Goal: Information Seeking & Learning: Compare options

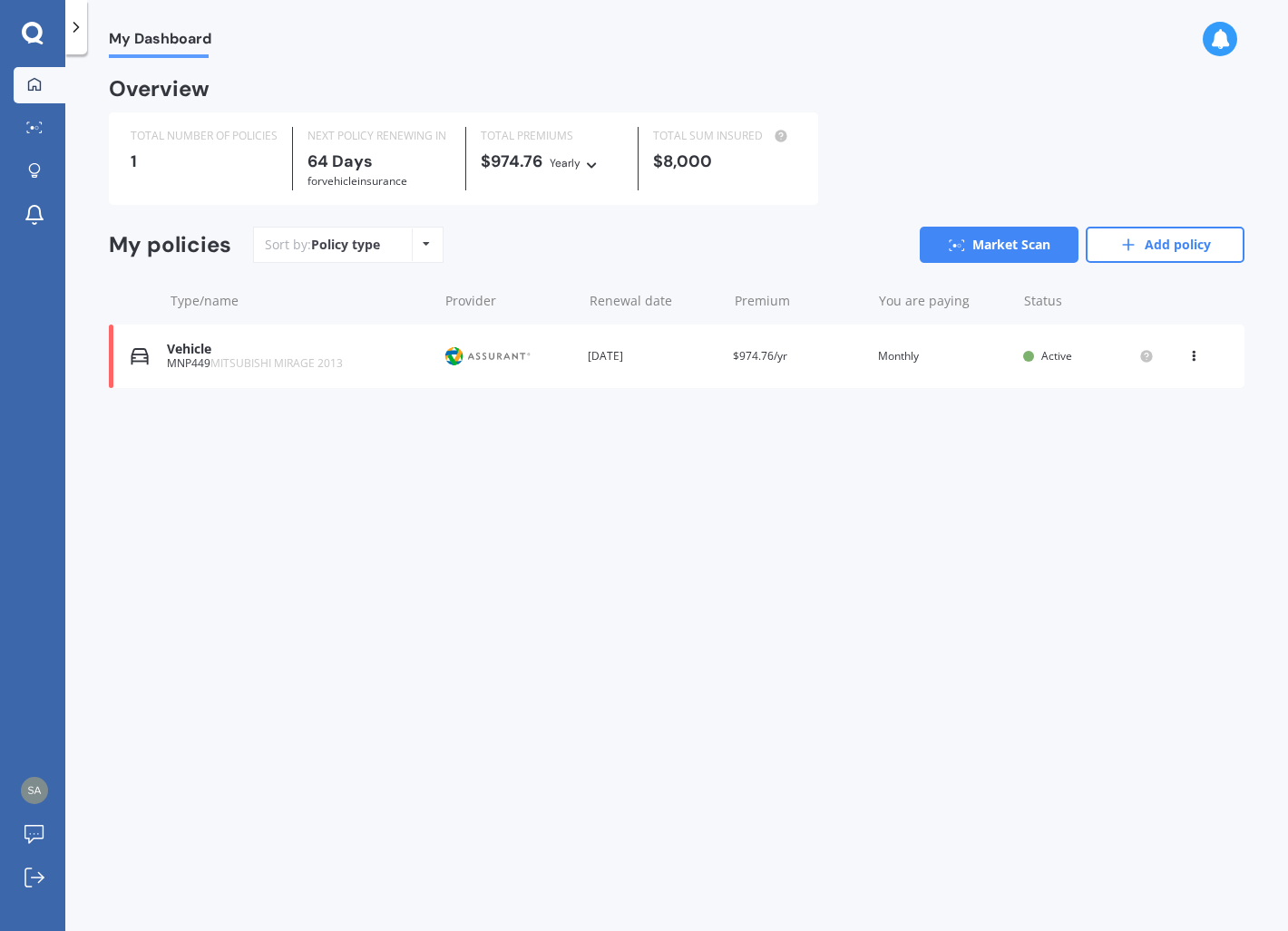
click at [1193, 357] on icon at bounding box center [1193, 353] width 13 height 11
click at [992, 491] on div "My Dashboard Overview TOTAL NUMBER OF POLICIES 1 NEXT POLICY RENEWING [DATE] fo…" at bounding box center [676, 497] width 1222 height 876
click at [42, 138] on link "Market Scan" at bounding box center [40, 128] width 52 height 36
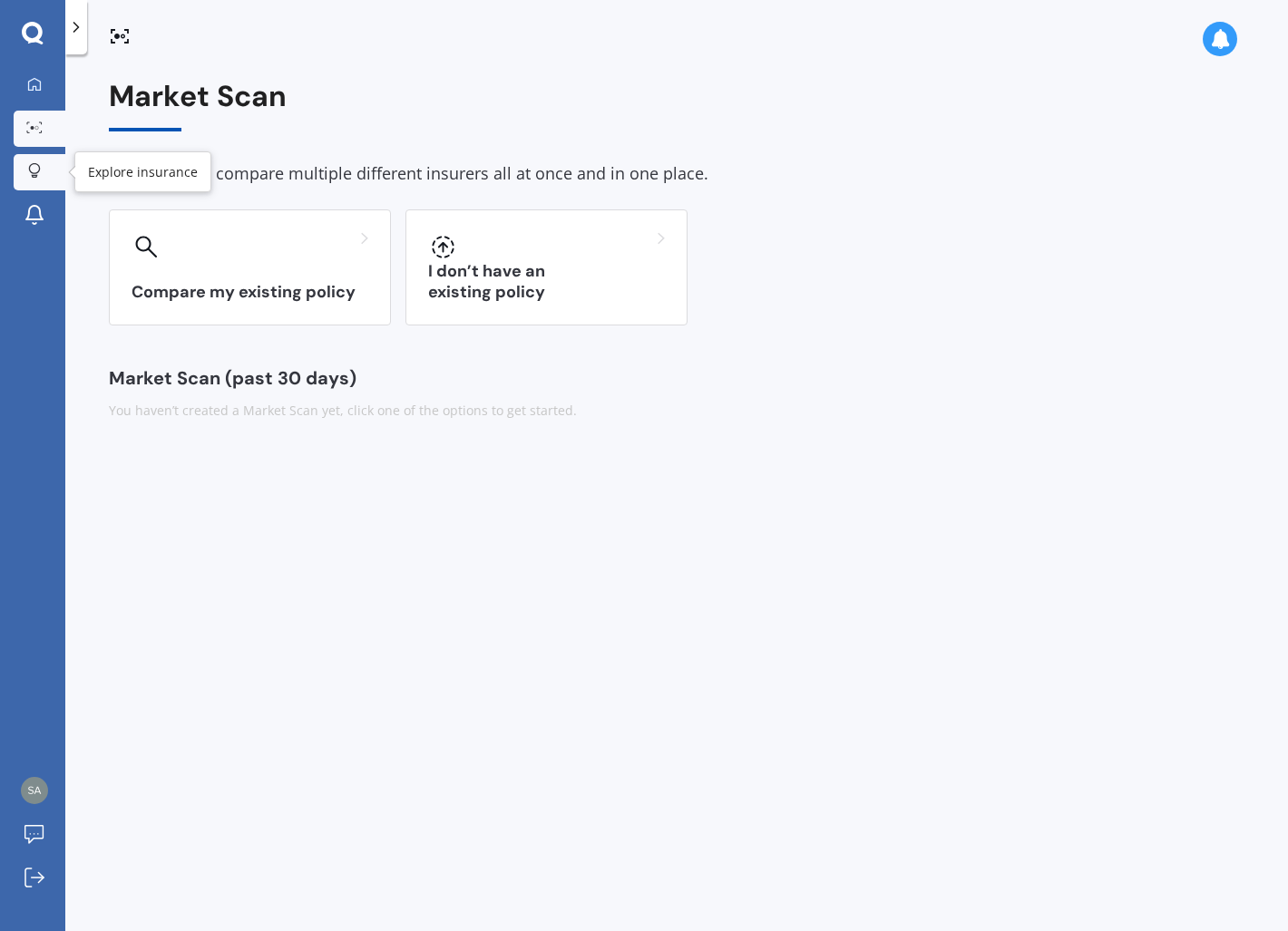
click at [33, 179] on div at bounding box center [34, 171] width 27 height 18
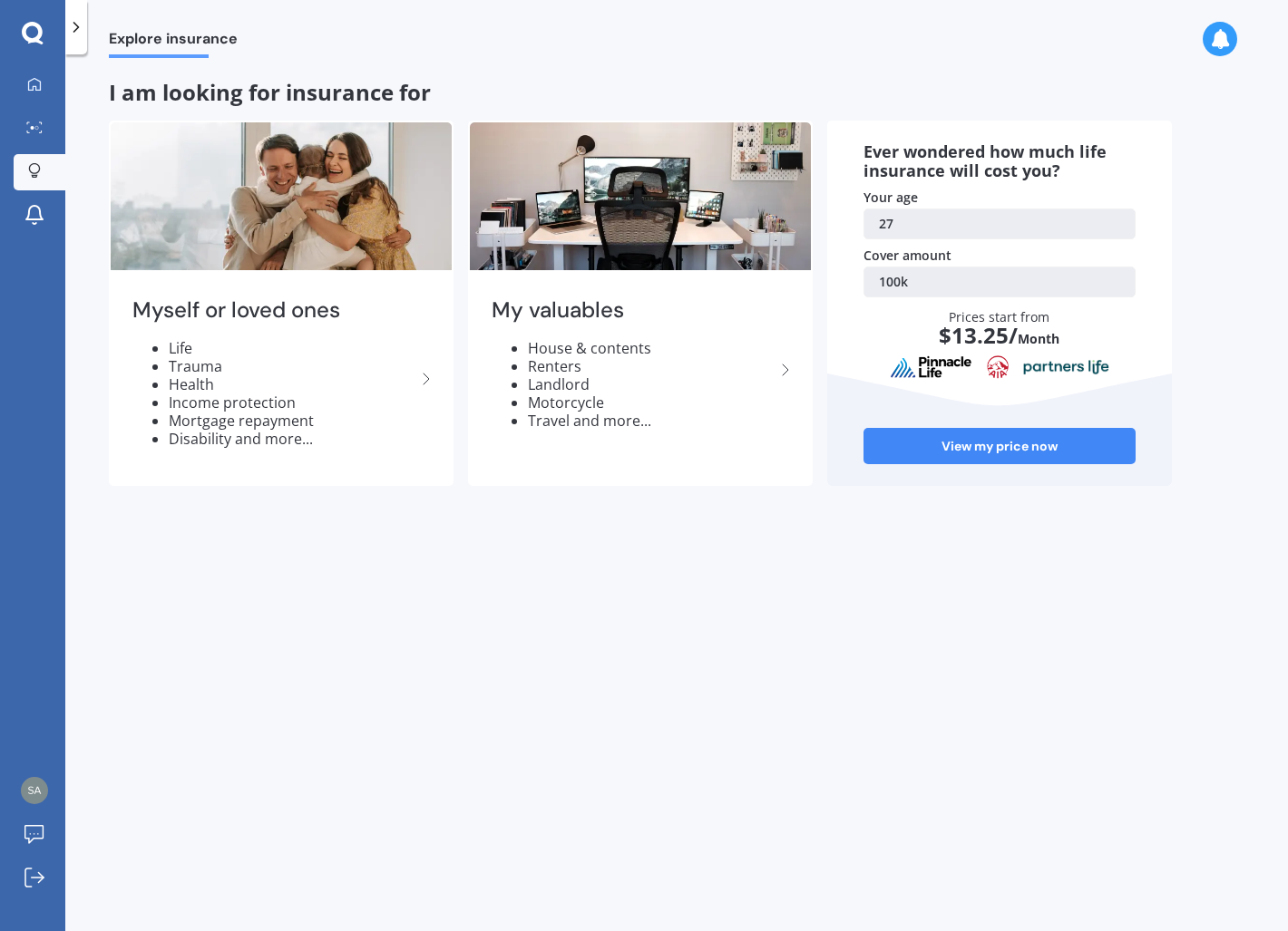
click at [80, 22] on icon at bounding box center [76, 28] width 19 height 19
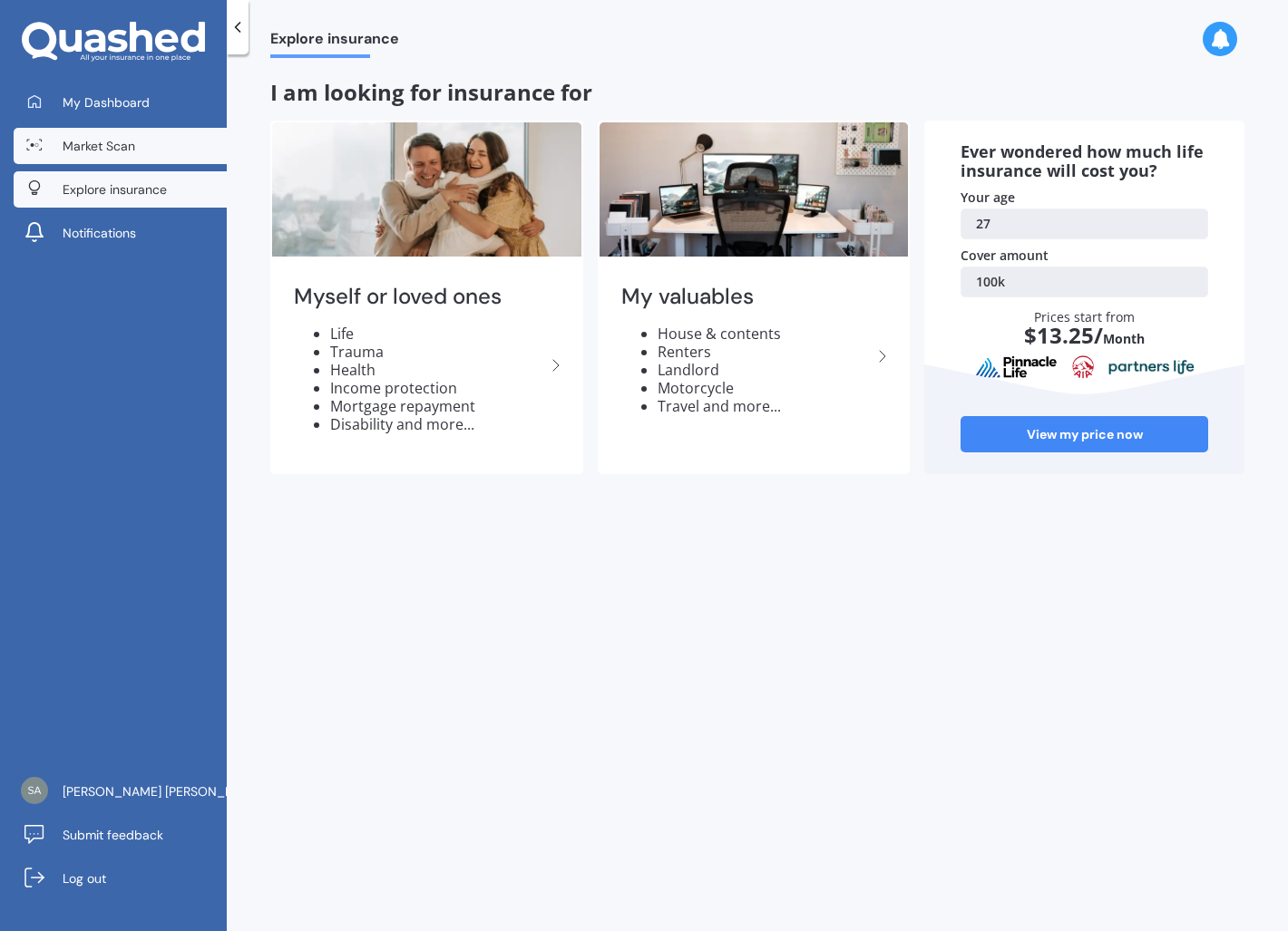
click at [127, 139] on span "Market Scan" at bounding box center [99, 146] width 72 height 19
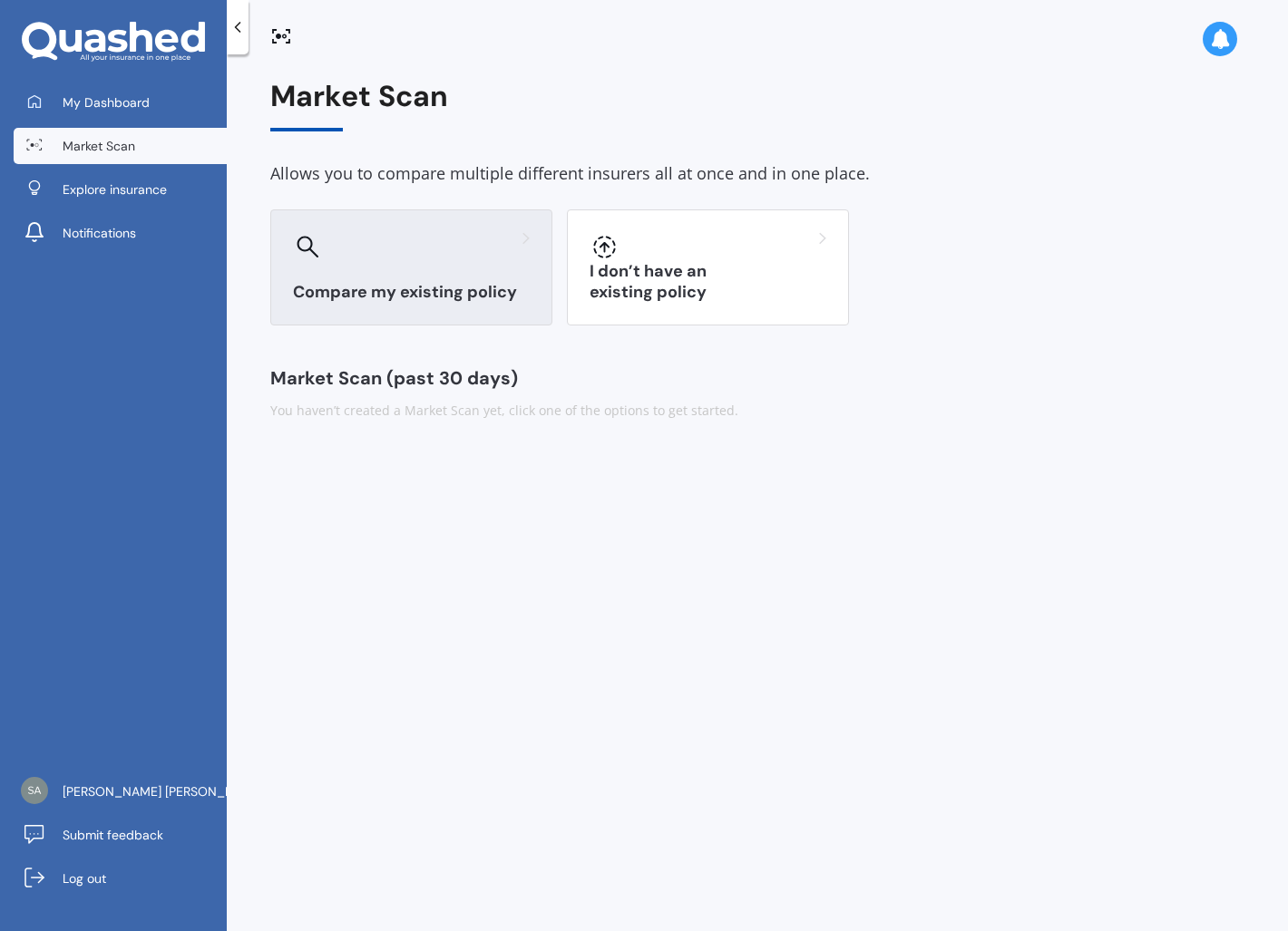
click at [411, 282] on h3 "Compare my existing policy" at bounding box center [410, 292] width 236 height 21
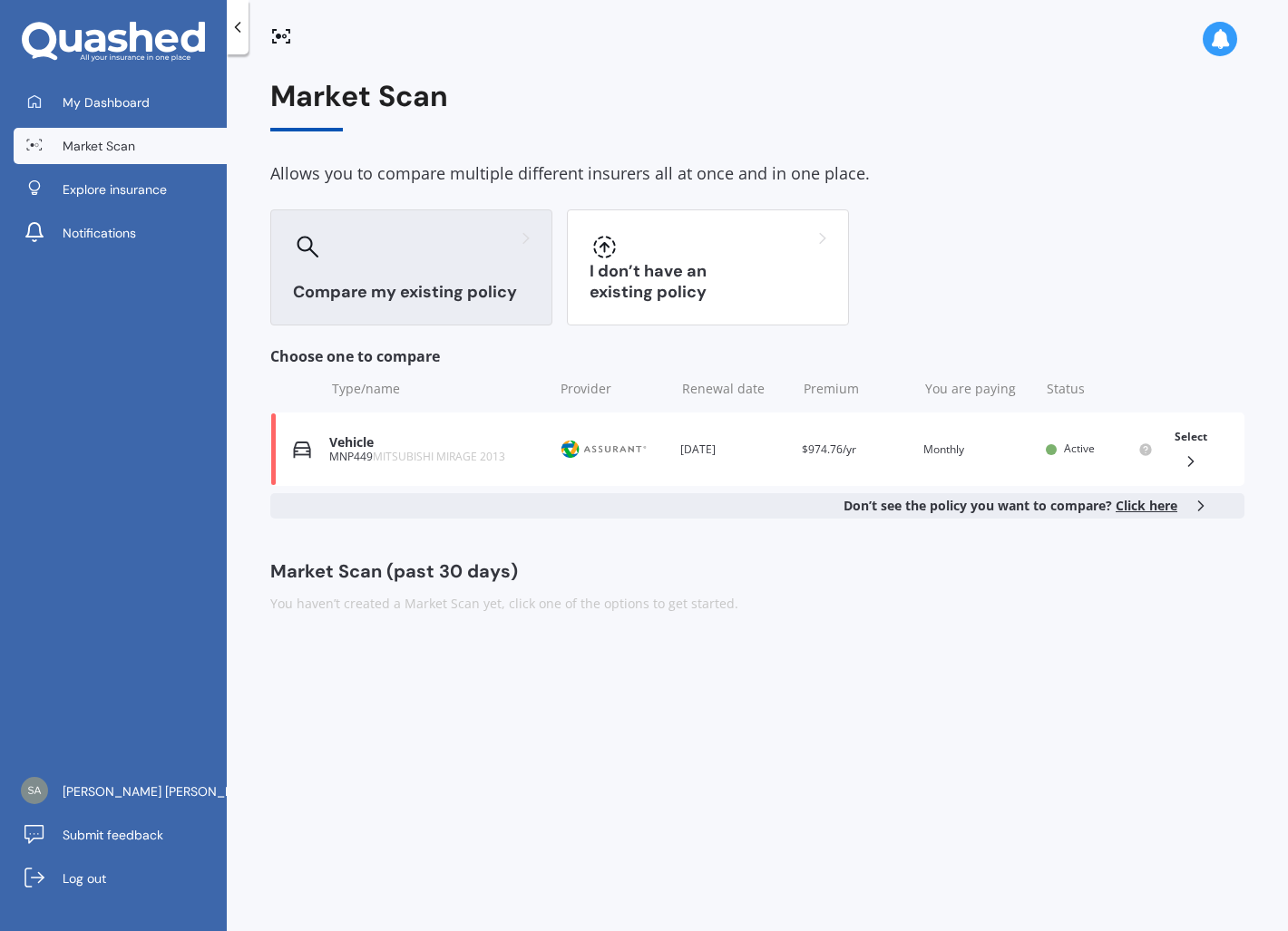
click at [1160, 509] on span "Click here" at bounding box center [1146, 505] width 62 height 18
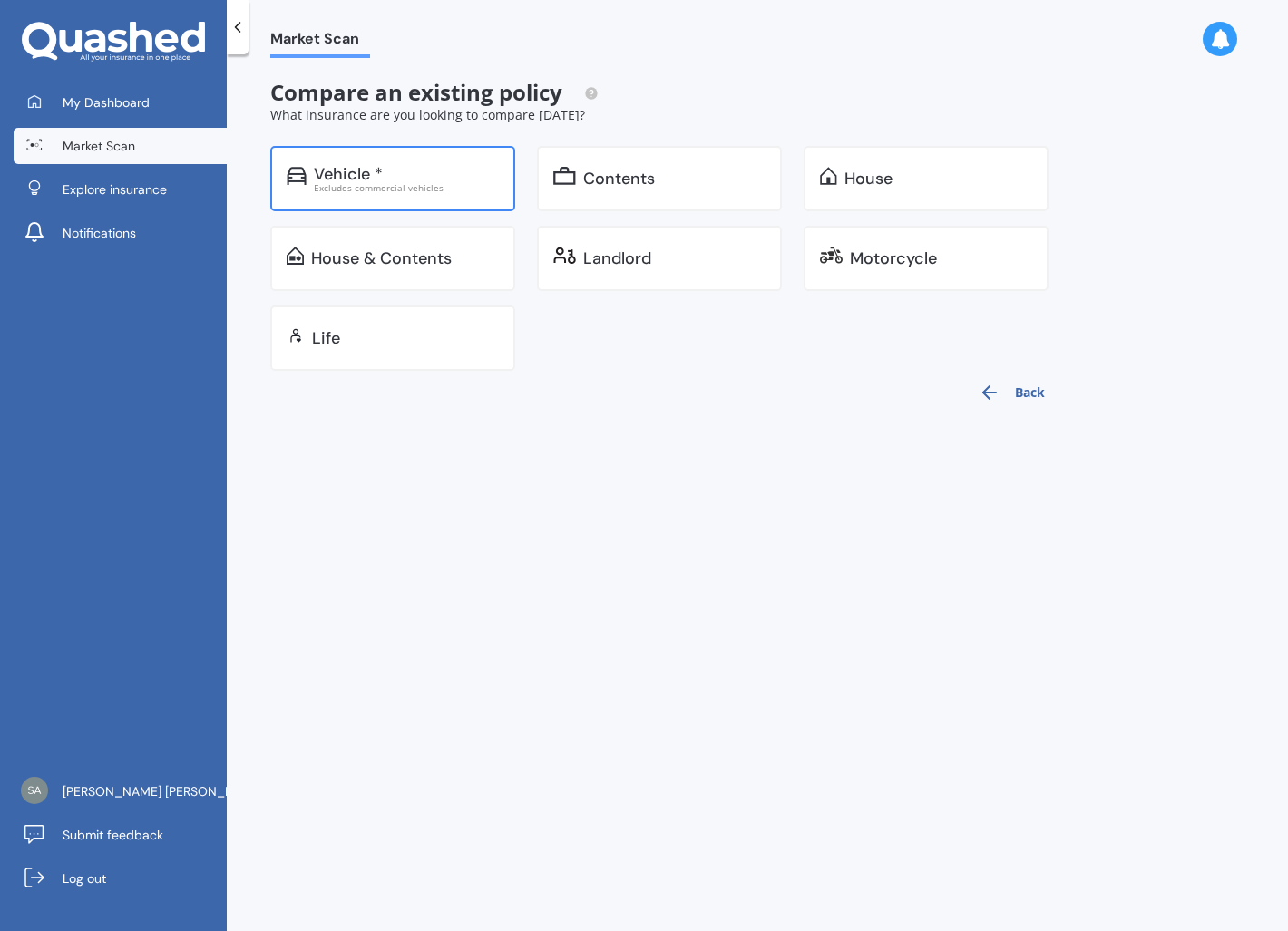
click at [368, 170] on div "Vehicle *" at bounding box center [348, 174] width 69 height 19
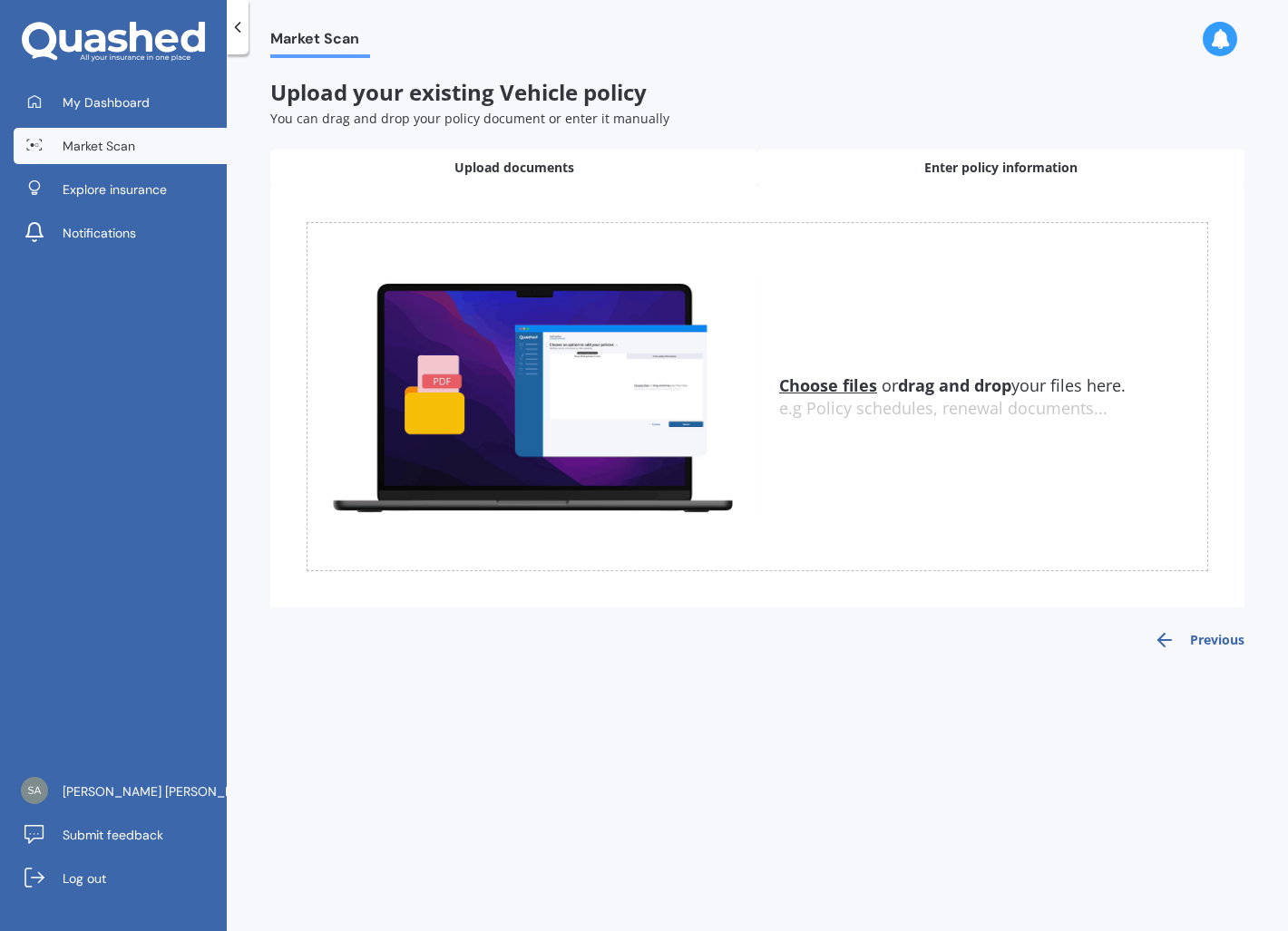
click at [982, 176] on span "Enter policy information" at bounding box center [1000, 168] width 153 height 19
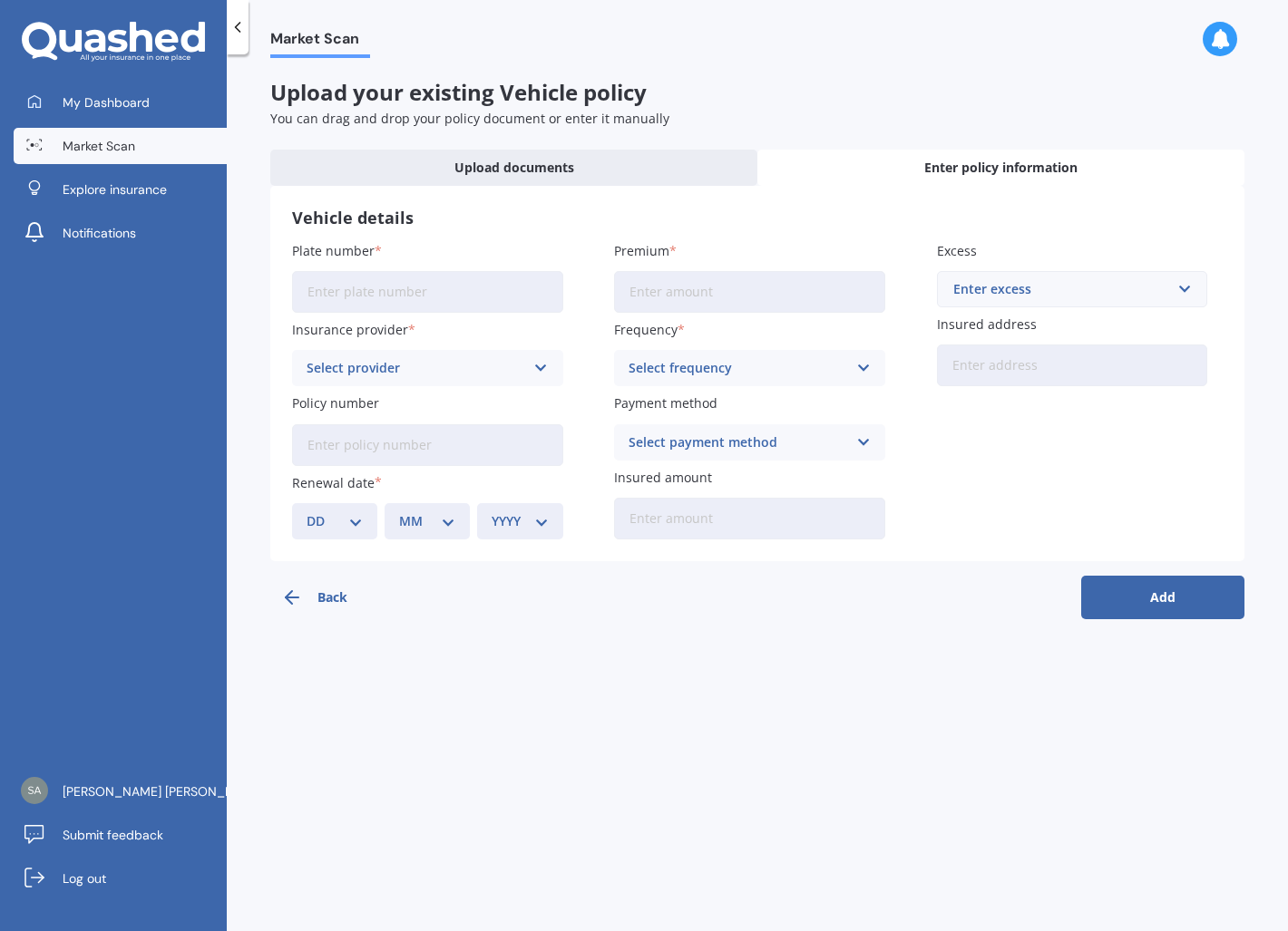
click at [395, 287] on input "Plate number" at bounding box center [427, 292] width 271 height 42
type input "MNP449"
click at [451, 358] on div "Select provider AA AMI AMP ANZ ASB Aioi Nissay Dowa Ando Assurant Autosure BNZ …" at bounding box center [427, 368] width 271 height 36
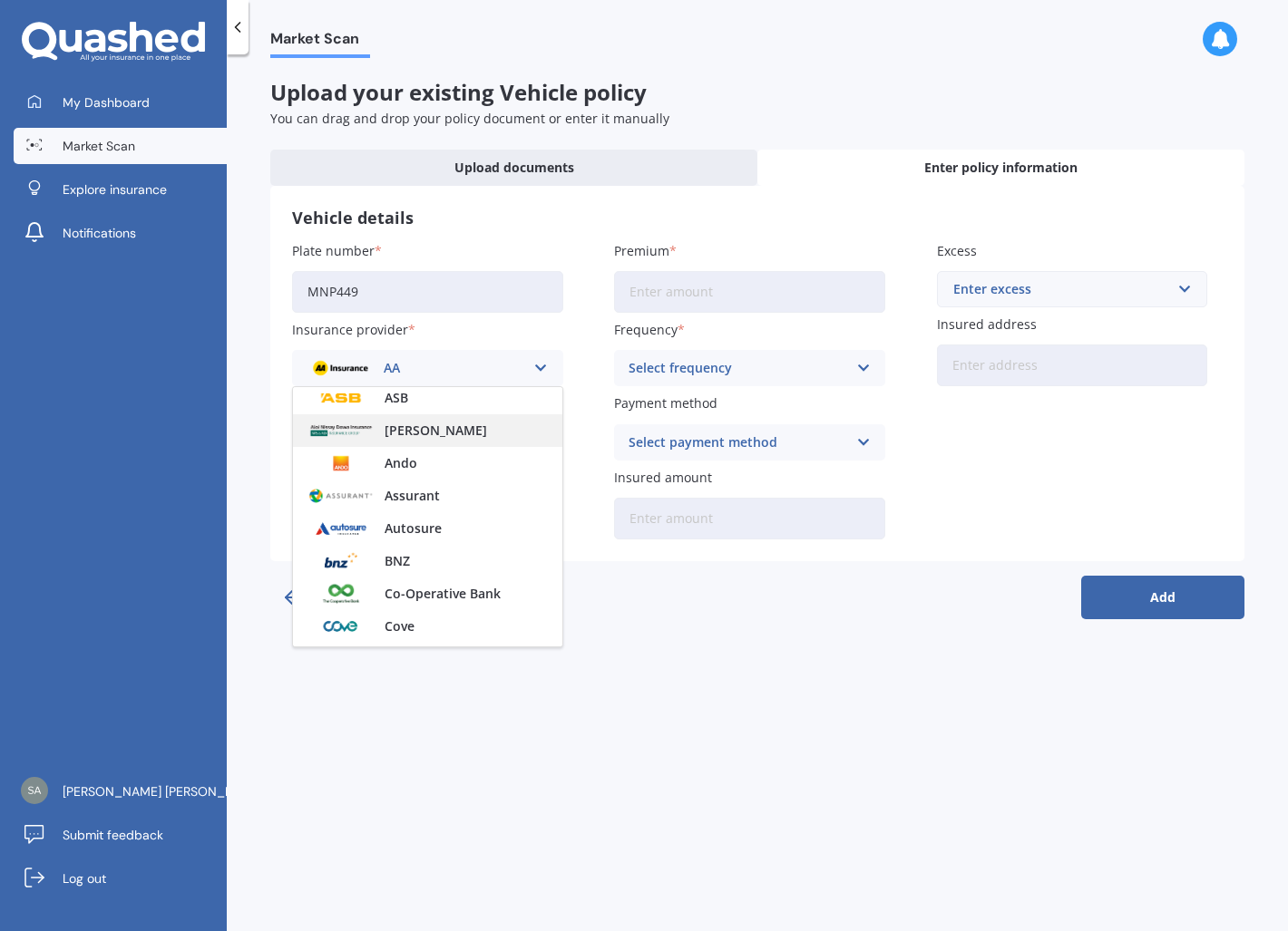
scroll to position [146, 0]
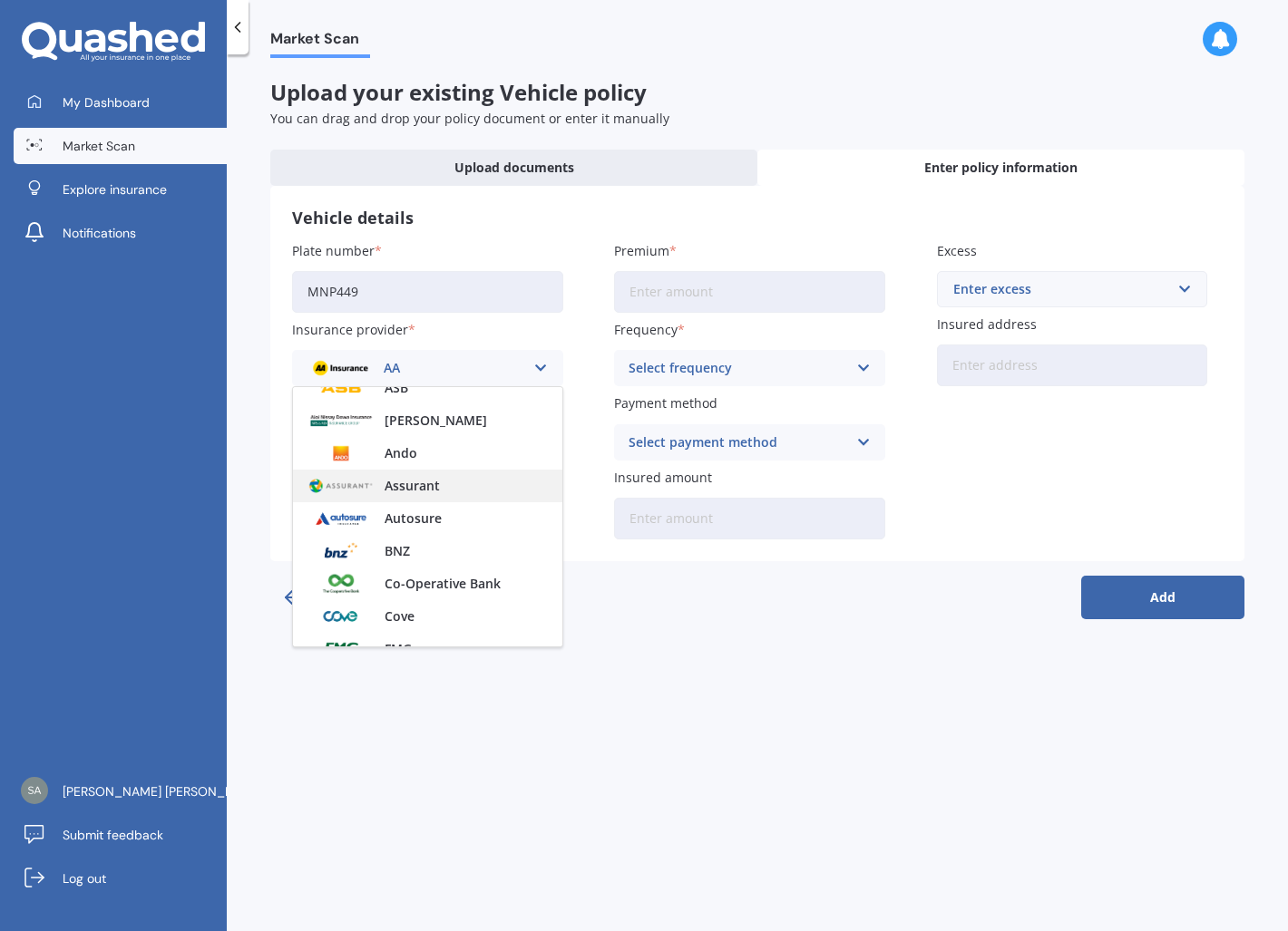
click at [415, 488] on span "Assurant" at bounding box center [412, 486] width 56 height 13
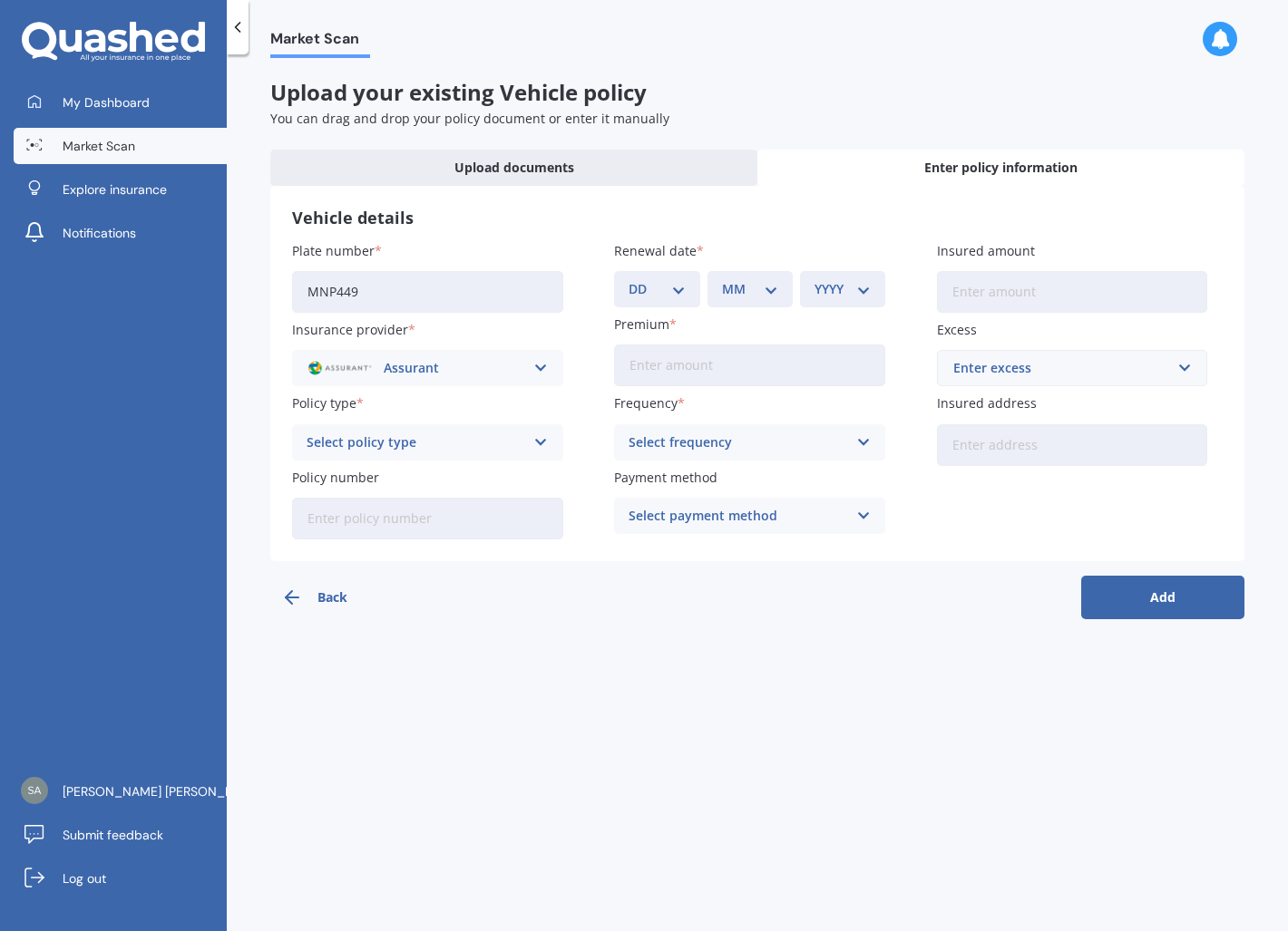
click at [435, 447] on div "Select policy type" at bounding box center [416, 443] width 219 height 20
click at [447, 481] on div "Comprehensive Cover" at bounding box center [427, 477] width 270 height 32
click at [439, 514] on input "Policy number" at bounding box center [427, 518] width 271 height 42
click at [670, 285] on select "DD 01 02 03 04 05 06 07 08 09 10 11 12 13 14 15 16 17 18 19 20 21 22 23 24 25 2…" at bounding box center [656, 289] width 57 height 20
select select "18"
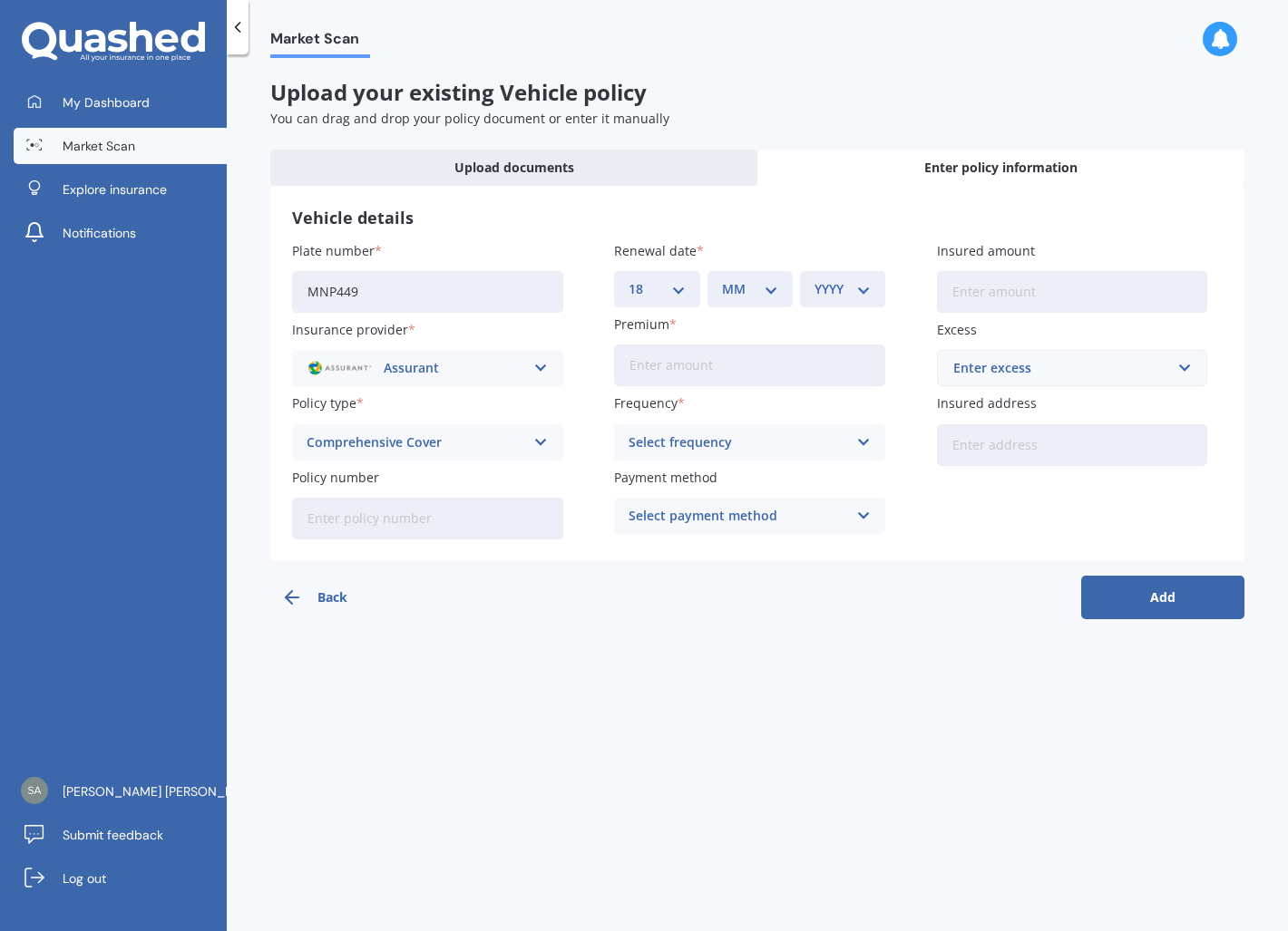
click at [628, 279] on select "DD 01 02 03 04 05 06 07 08 09 10 11 12 13 14 15 16 17 18 19 20 21 22 23 24 25 2…" at bounding box center [656, 289] width 57 height 20
click at [722, 289] on select "MM 01 02 03 04 05 06 07 08 09 10 11 12" at bounding box center [750, 289] width 57 height 20
select select "11"
click at [722, 279] on select "MM 01 02 03 04 05 06 07 08 09 10 11 12" at bounding box center [750, 289] width 57 height 20
click at [836, 285] on select "YYYY 2027 2026 2025 2024 2023 2022 2021 2020 2019 2018 2017 2016 2015 2014 2013…" at bounding box center [842, 289] width 57 height 20
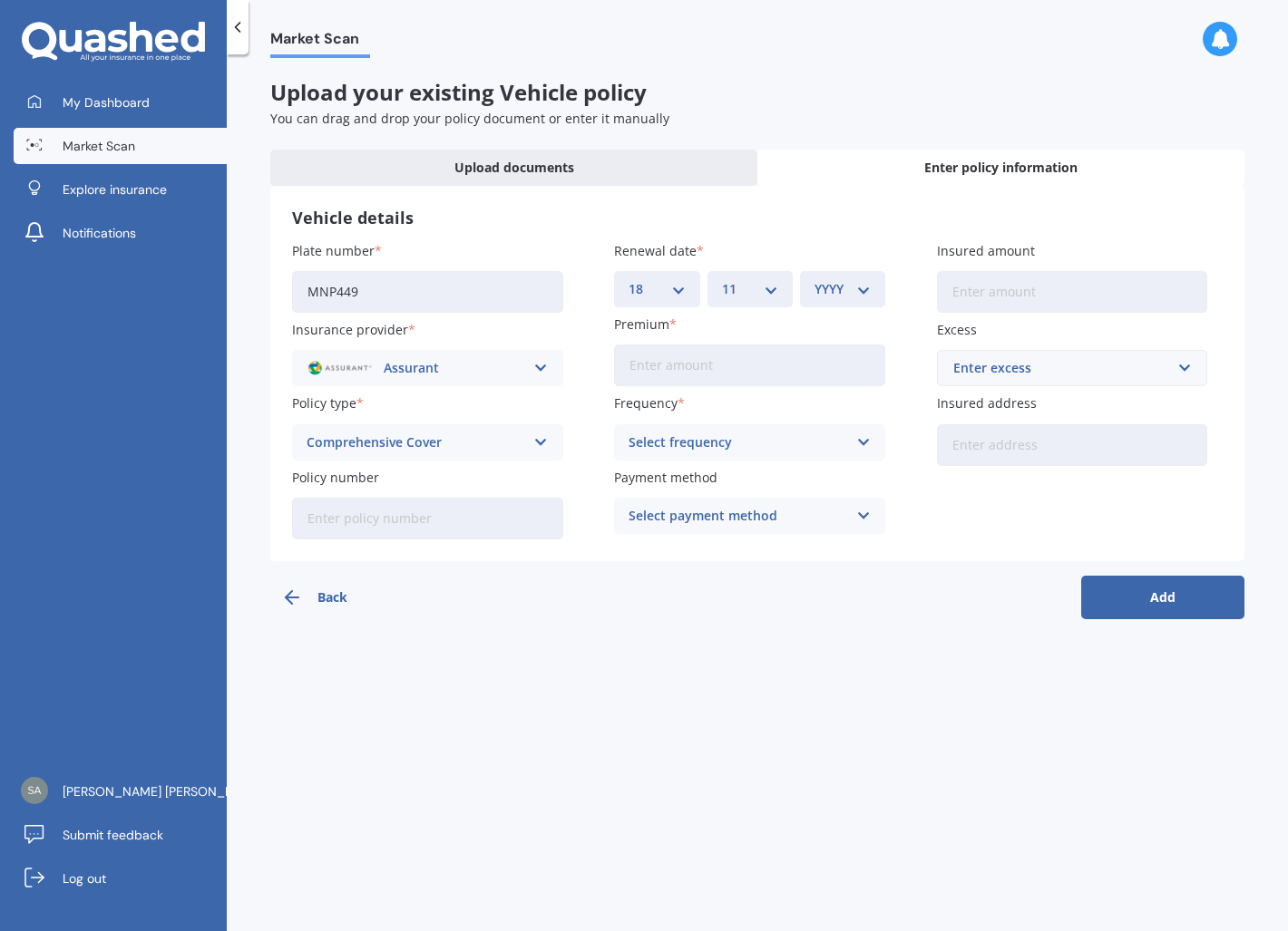
select select "2025"
click at [814, 279] on select "YYYY 2027 2026 2025 2024 2023 2022 2021 2020 2019 2018 2017 2016 2015 2014 2013…" at bounding box center [842, 289] width 57 height 20
click at [692, 373] on input "Premium" at bounding box center [750, 365] width 271 height 42
click at [392, 516] on input "Policy number" at bounding box center [427, 518] width 271 height 42
paste input "APMV828983"
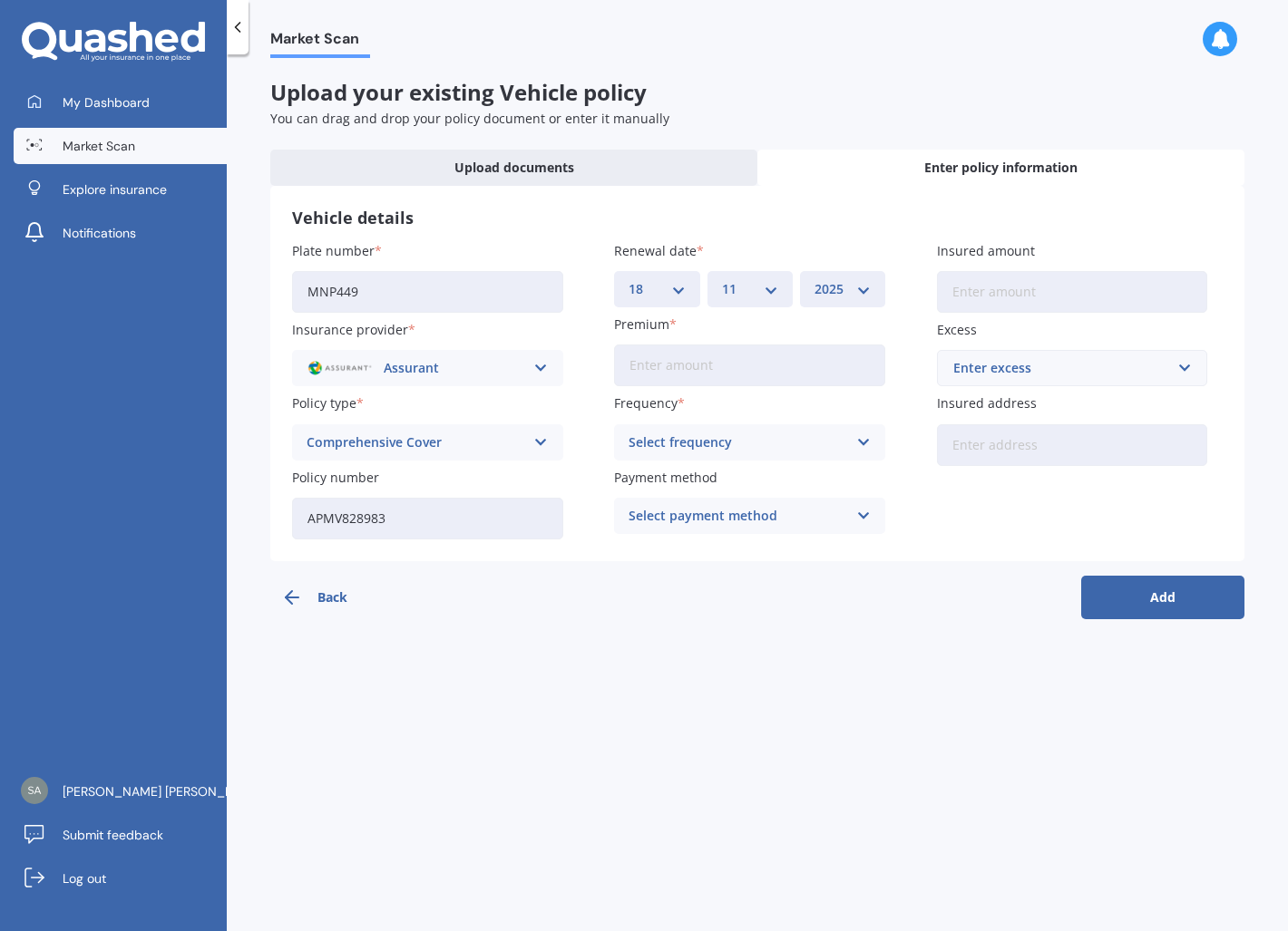
type input "APMV828983"
click at [715, 367] on input "Premium" at bounding box center [750, 365] width 271 height 42
click at [717, 454] on div "Select frequency Yearly Six-Monthly Quarterly Monthly Fortnightly Weekly" at bounding box center [750, 442] width 271 height 36
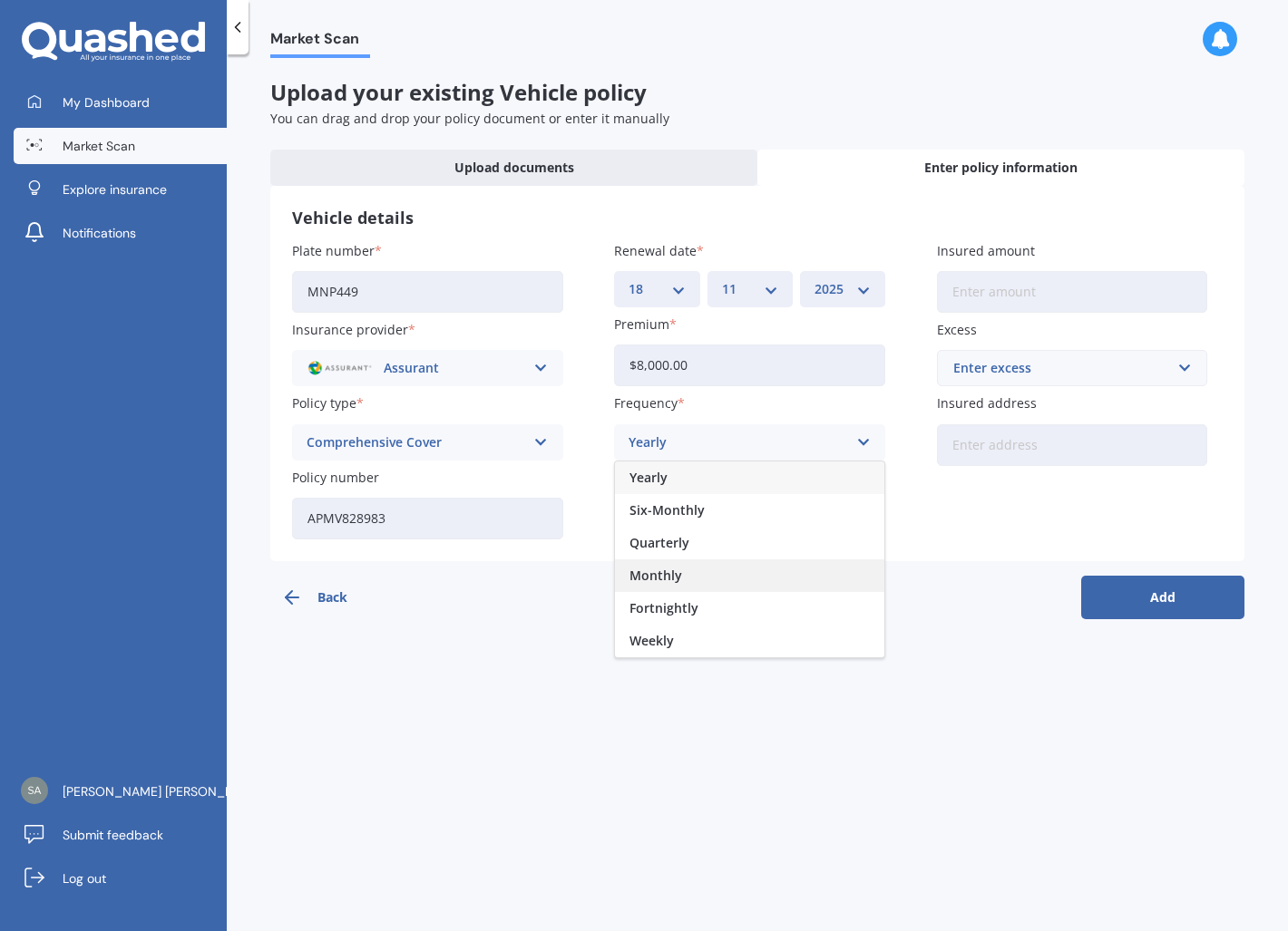
click at [687, 577] on div "Monthly" at bounding box center [750, 575] width 270 height 32
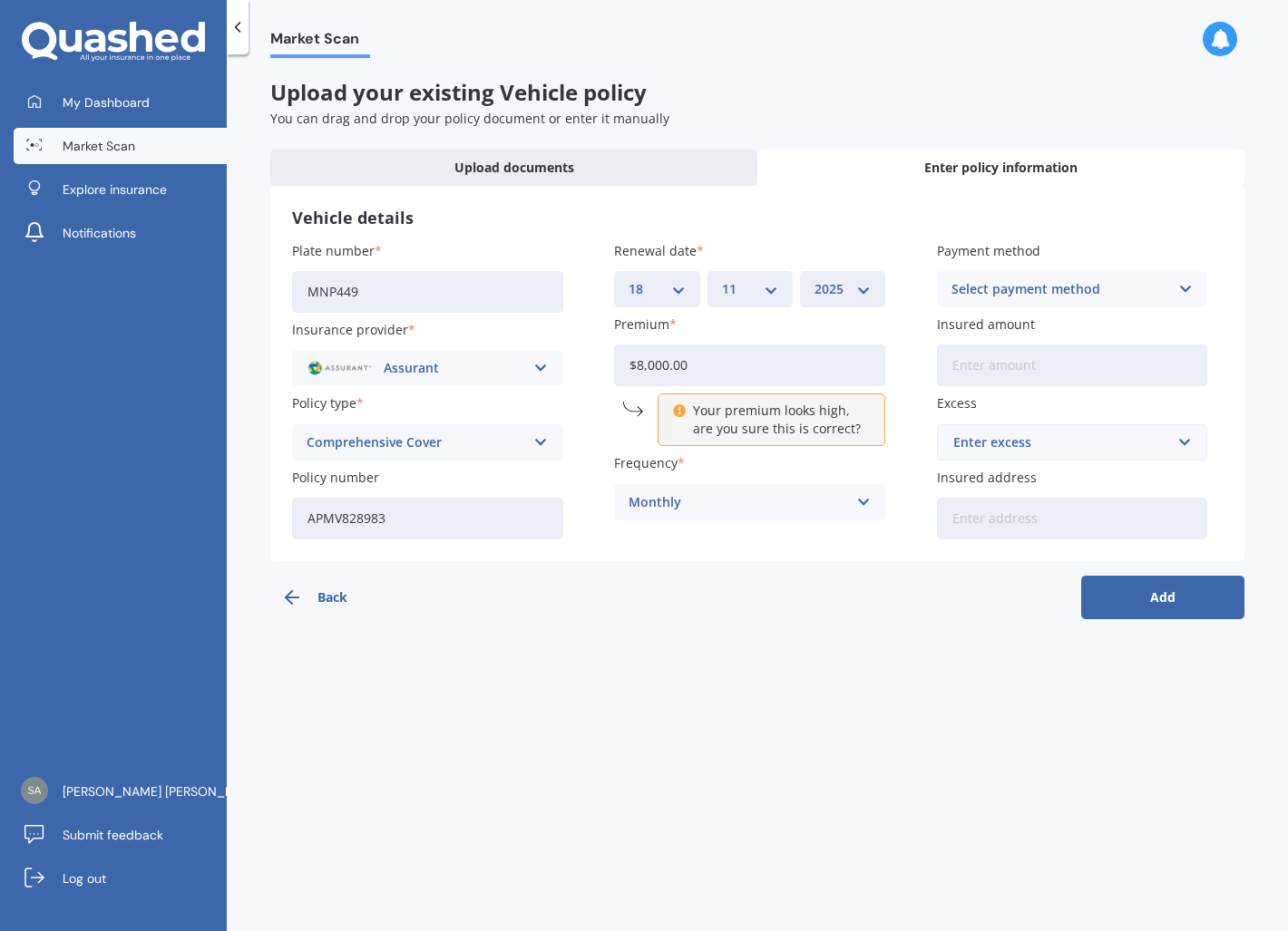
click at [673, 495] on div "Monthly" at bounding box center [738, 502] width 219 height 20
click at [700, 539] on div "Yearly" at bounding box center [750, 537] width 270 height 32
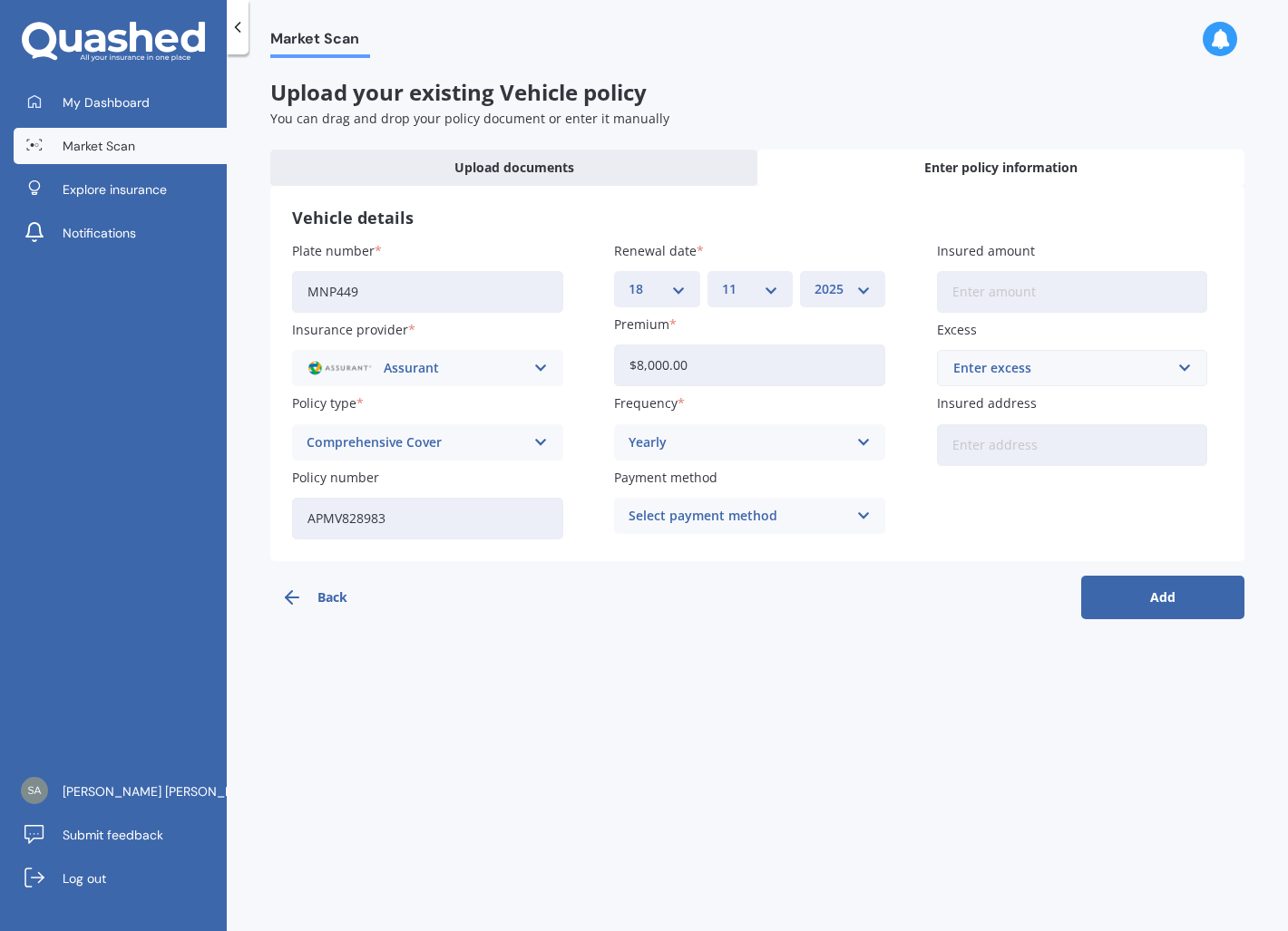
click at [672, 361] on input "$8,000.00" at bounding box center [750, 365] width 271 height 42
type input "$81.15"
click at [667, 450] on div "Yearly" at bounding box center [738, 443] width 219 height 20
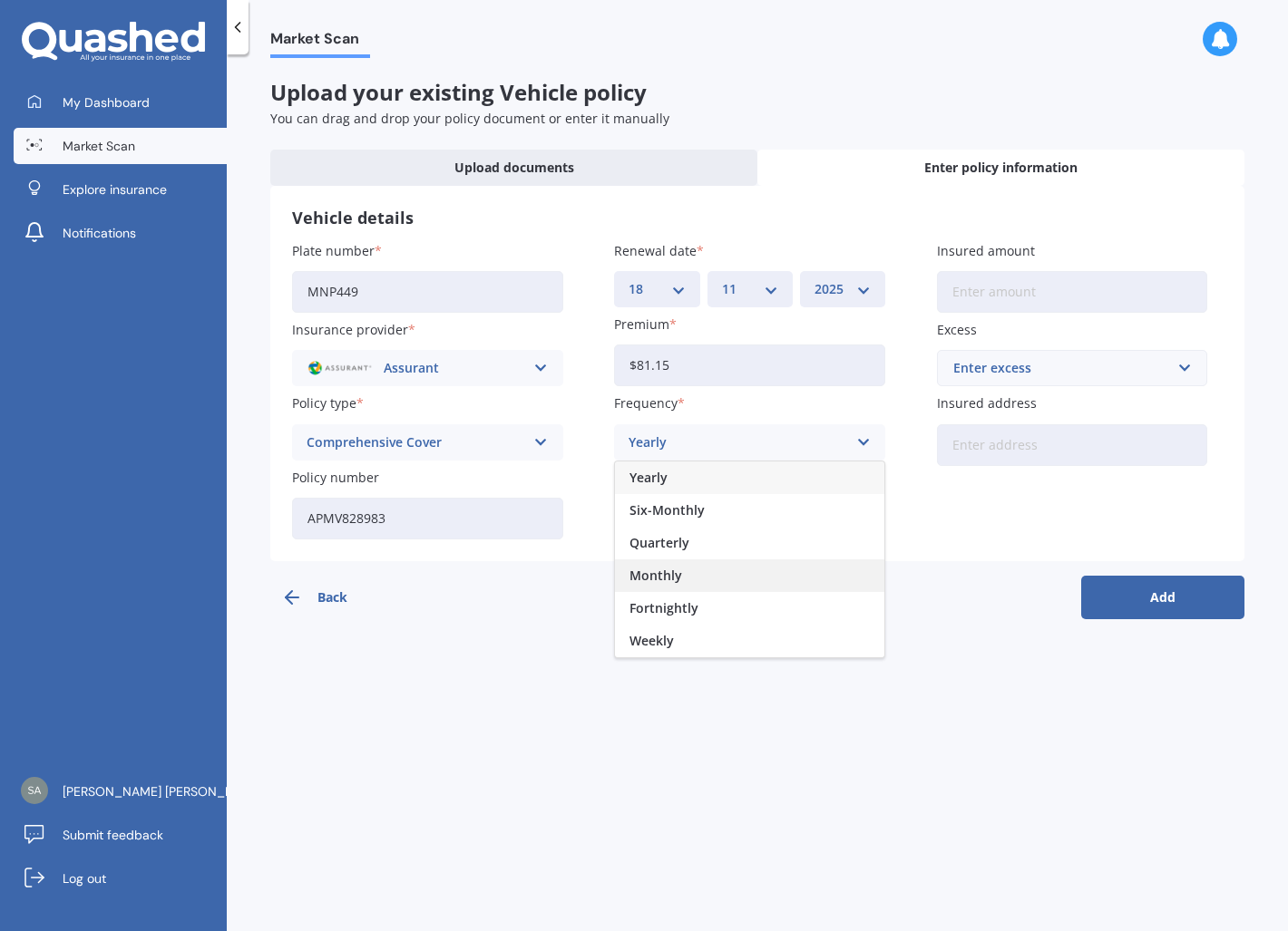
click at [662, 572] on span "Monthly" at bounding box center [655, 576] width 53 height 13
click at [1000, 288] on input "Insured amount" at bounding box center [1072, 292] width 271 height 42
paste input "$828,983"
drag, startPoint x: 1020, startPoint y: 297, endPoint x: 965, endPoint y: 299, distance: 55.0
click at [965, 299] on input "$828,983" at bounding box center [1072, 292] width 271 height 42
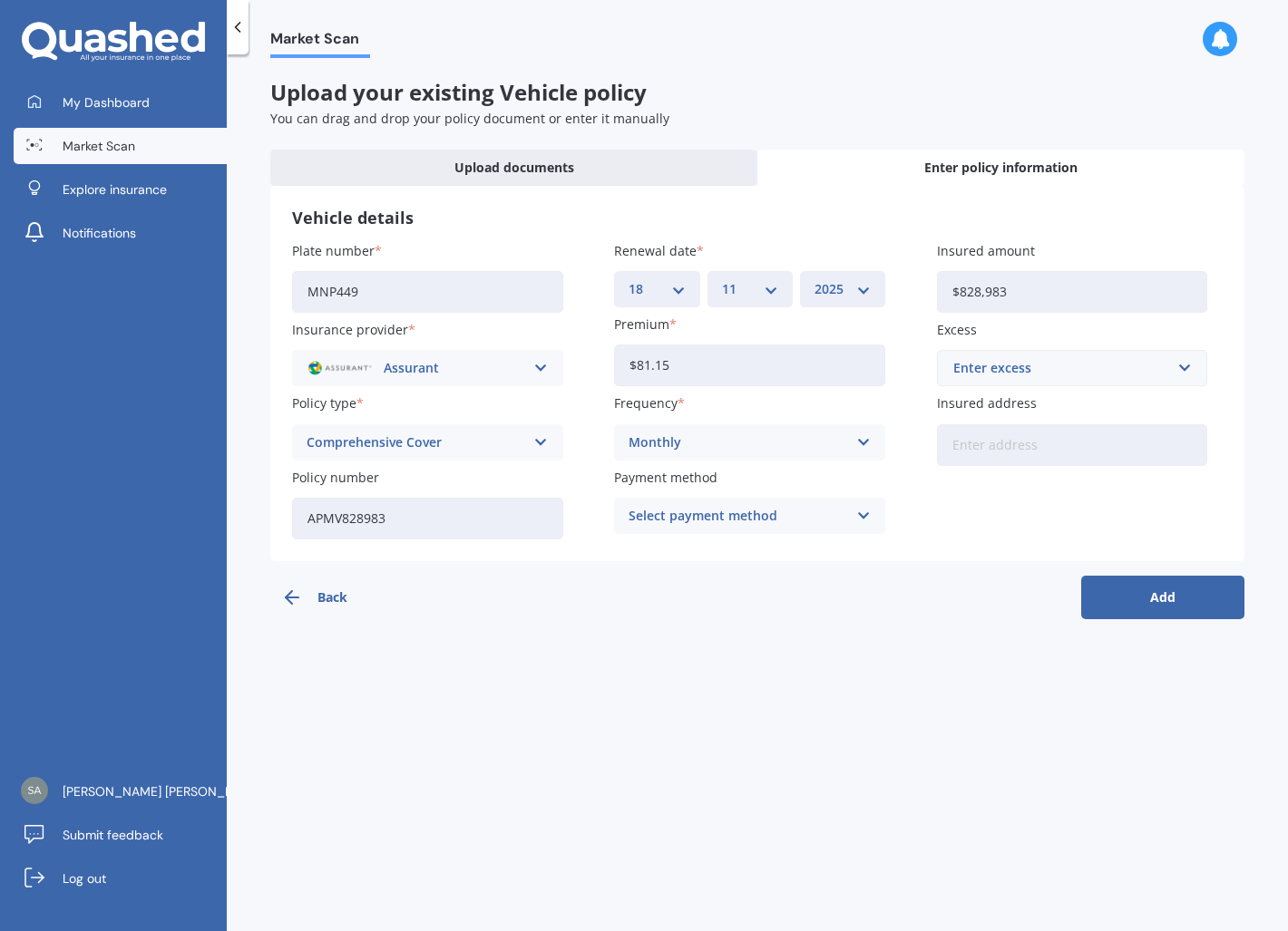
drag, startPoint x: 1064, startPoint y: 296, endPoint x: 1051, endPoint y: 296, distance: 13.0
click at [1053, 296] on input "$828,983" at bounding box center [1072, 292] width 271 height 42
click at [974, 290] on input "$828,983" at bounding box center [1072, 292] width 271 height 42
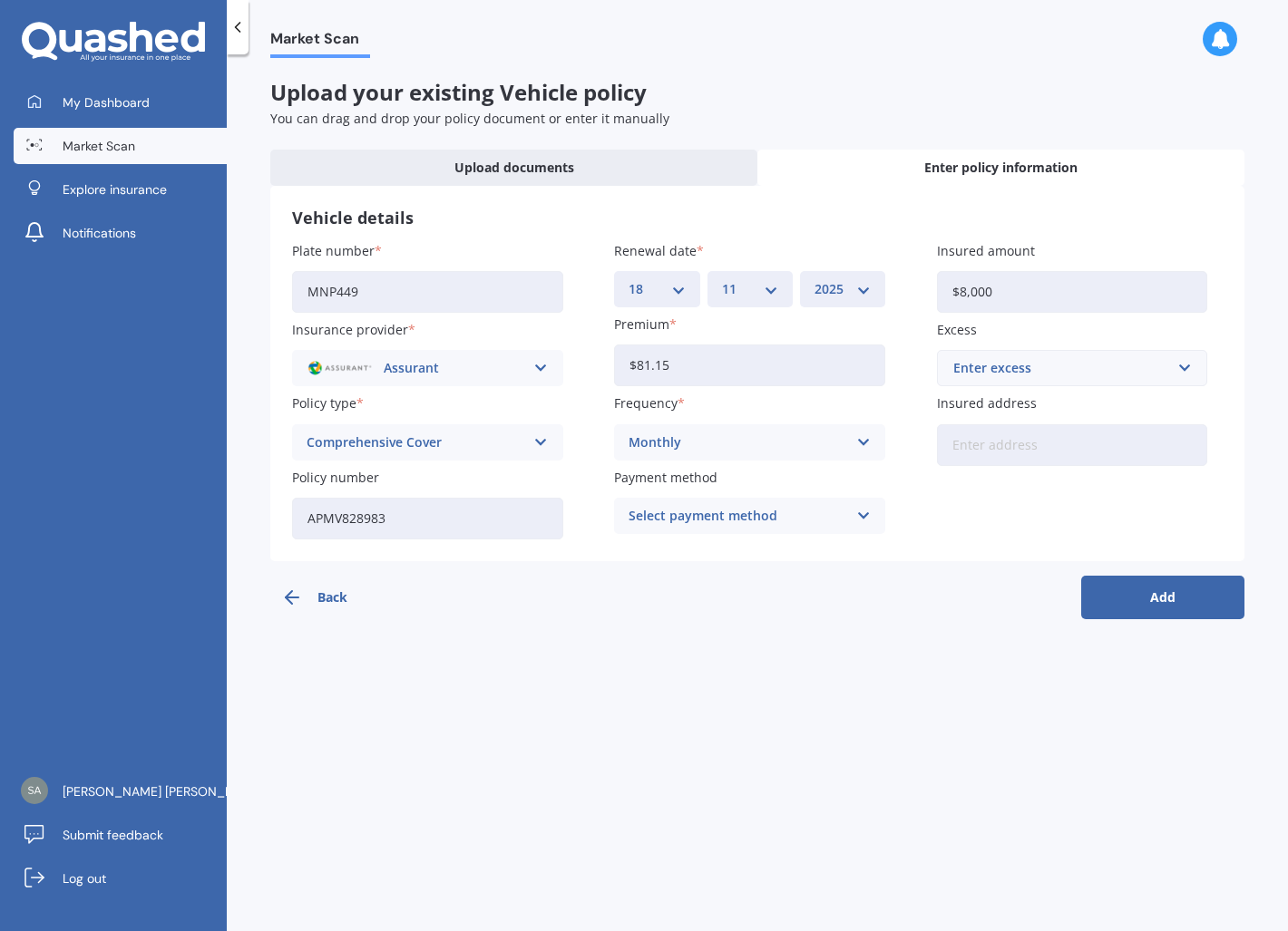
type input "$8,000"
click at [1024, 371] on div "Enter excess" at bounding box center [1062, 369] width 217 height 20
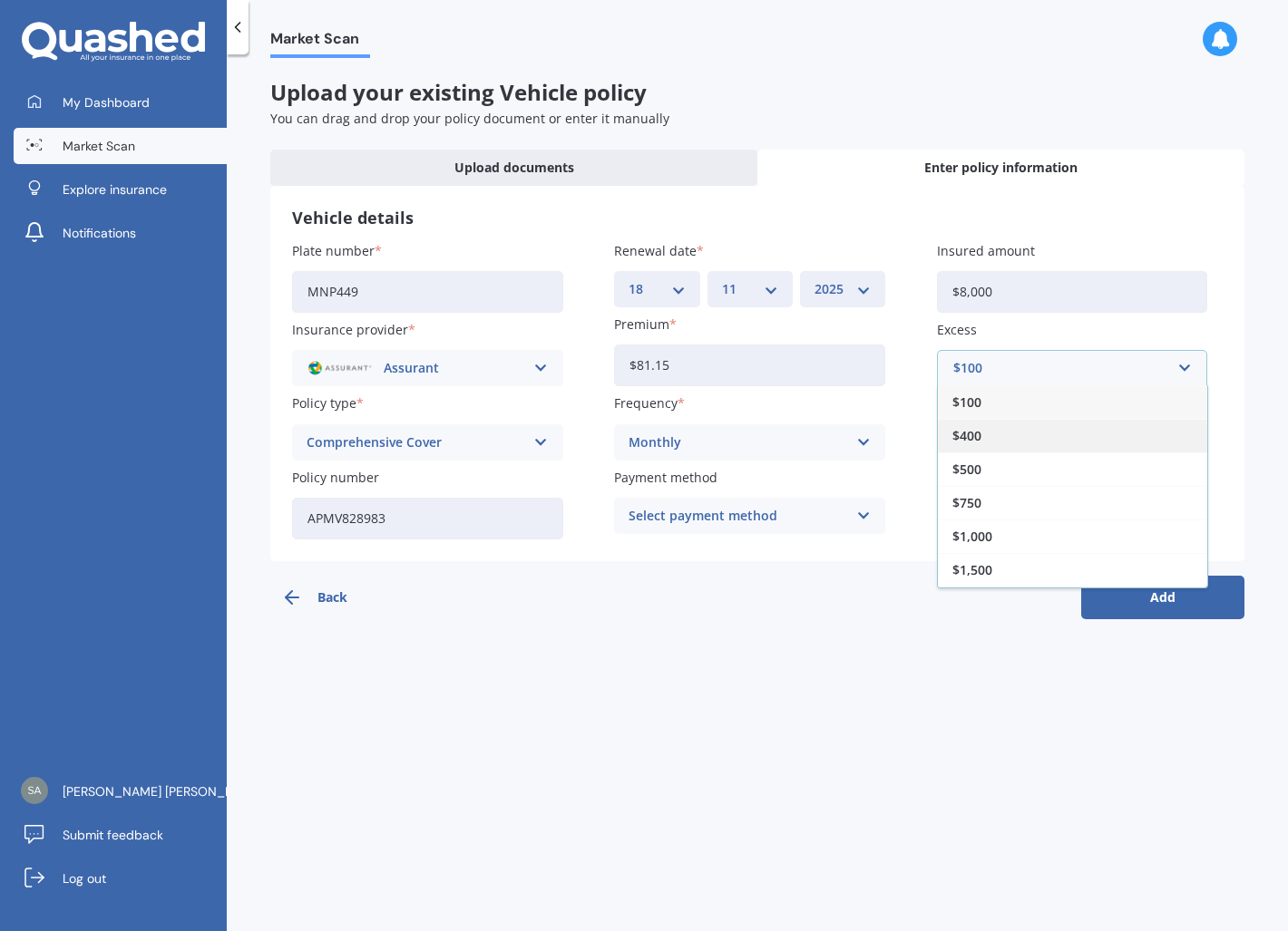
click at [1017, 437] on div "$400" at bounding box center [1072, 435] width 270 height 33
click at [1078, 447] on input "Insured address" at bounding box center [1072, 445] width 271 height 42
type input "[STREET_ADDRESS]"
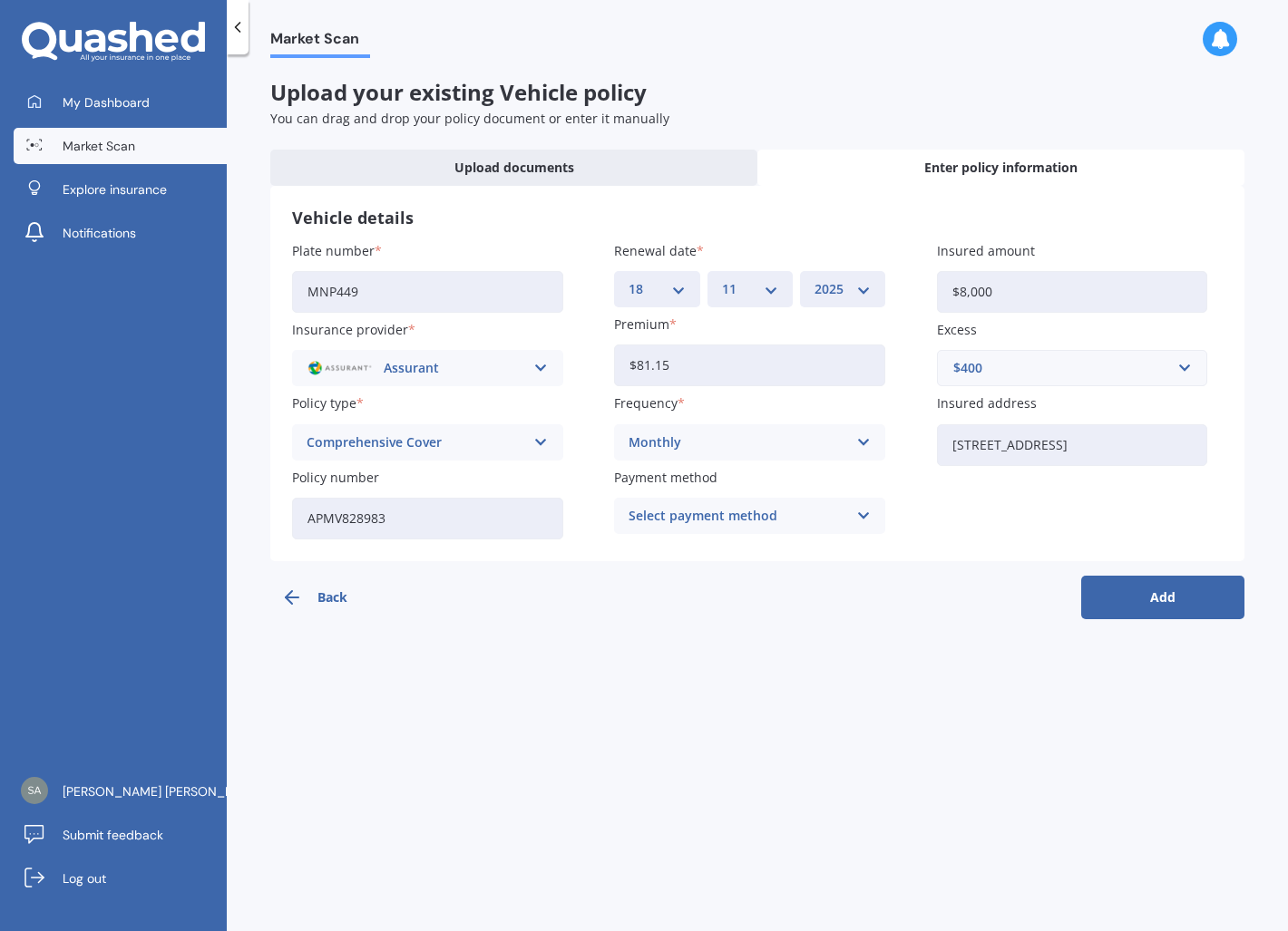
select select "07"
select select "10"
select select "1997"
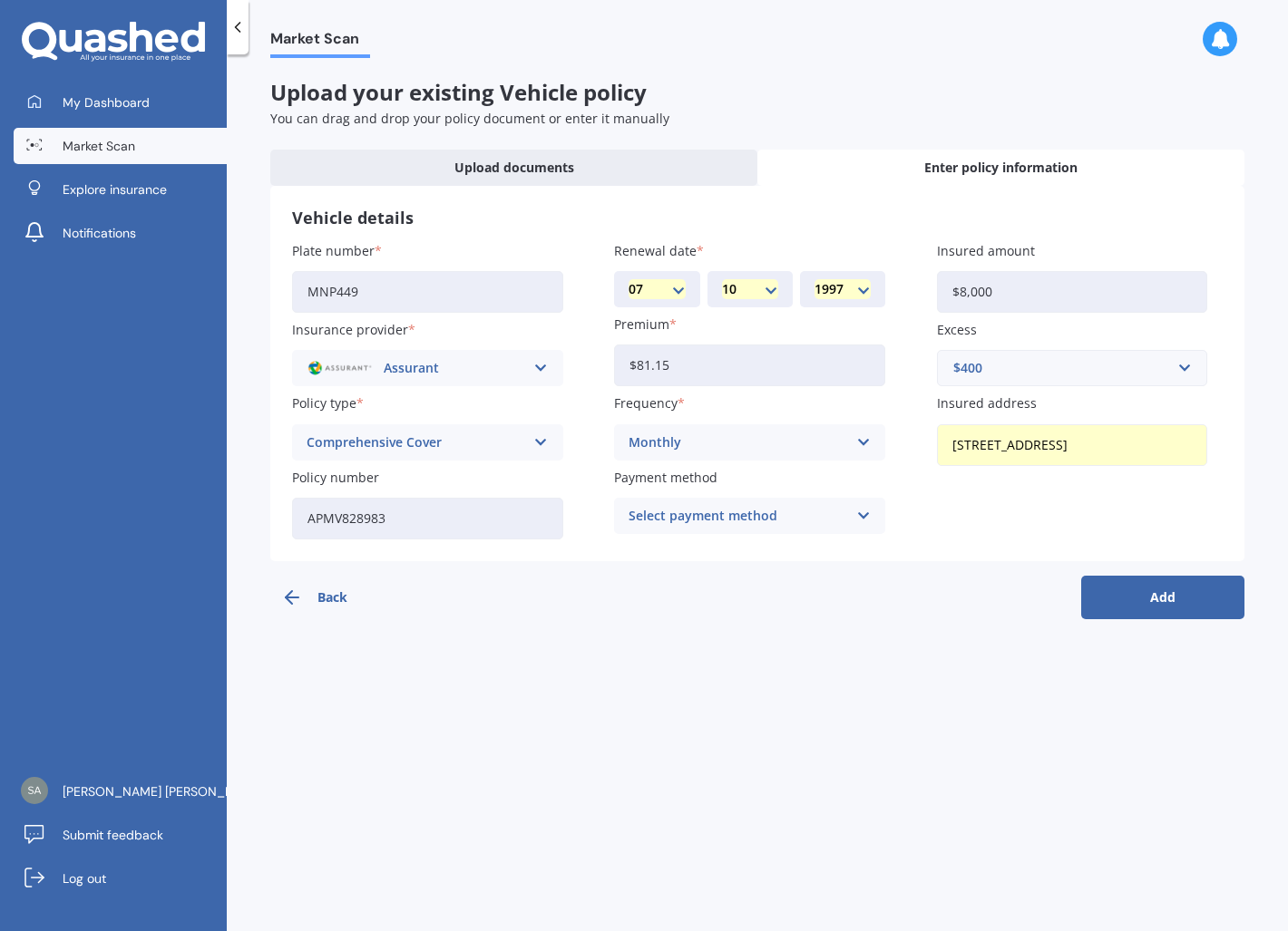
click at [668, 283] on select "DD 01 02 03 04 05 06 07 08 09 10 11 12 13 14 15 16 17 18 19 20 21 22 23 24 25 2…" at bounding box center [656, 289] width 57 height 20
select select "18"
click at [628, 279] on select "DD 01 02 03 04 05 06 07 08 09 10 11 12 13 14 15 16 17 18 19 20 21 22 23 24 25 2…" at bounding box center [656, 289] width 57 height 20
click at [744, 283] on select "MM 01 02 03 04 05 06 07 08 09 10 11 12" at bounding box center [750, 289] width 57 height 20
select select "11"
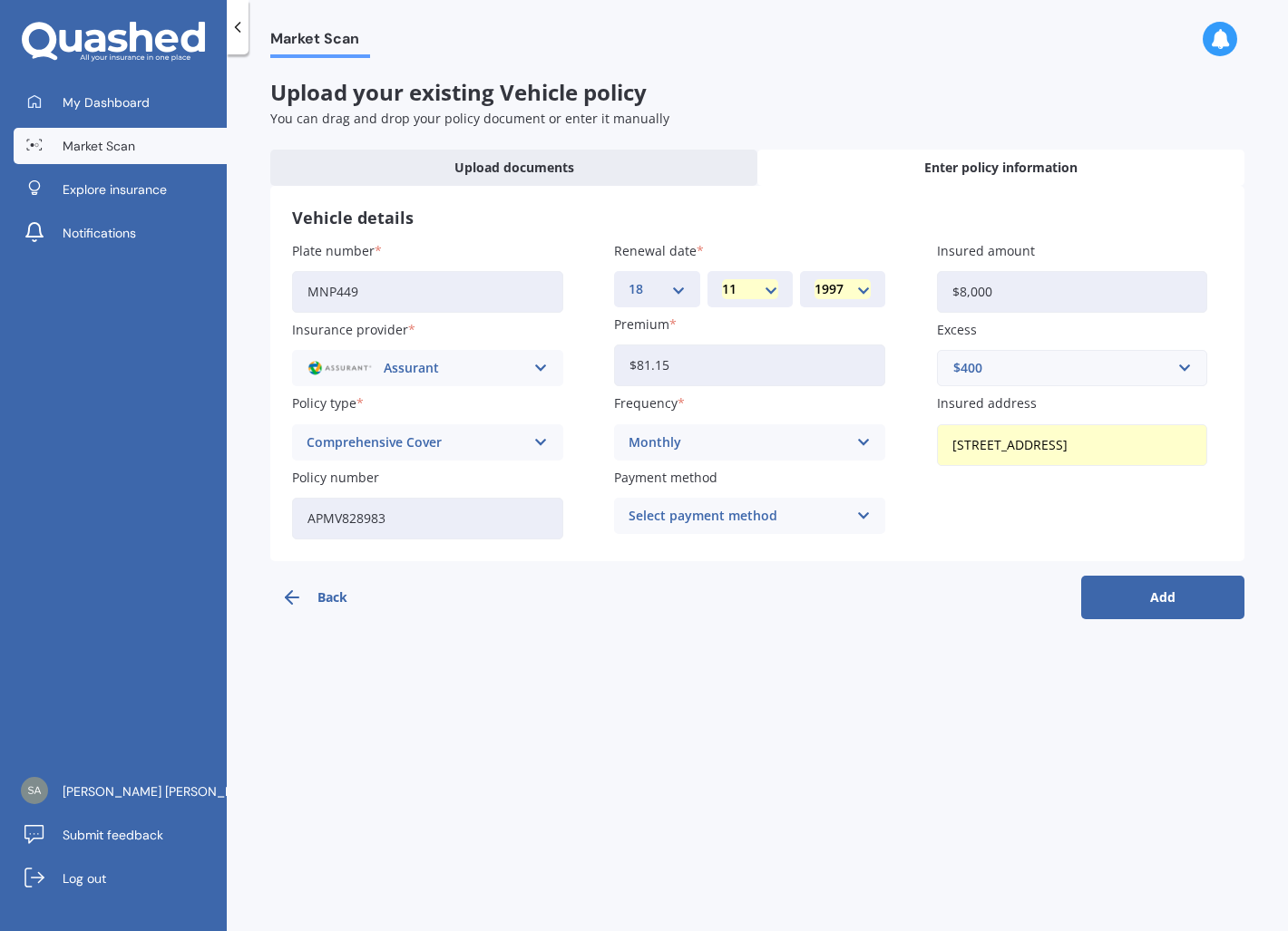
click at [722, 279] on select "MM 01 02 03 04 05 06 07 08 09 10 11 12" at bounding box center [750, 289] width 57 height 20
click at [851, 283] on select "YYYY 2027 2026 2025 2024 2023 2022 2021 2020 2019 2018 2017 2016 2015 2014 2013…" at bounding box center [842, 289] width 57 height 20
select select "2025"
click at [814, 279] on select "YYYY 2027 2026 2025 2024 2023 2022 2021 2020 2019 2018 2017 2016 2015 2014 2013…" at bounding box center [842, 289] width 57 height 20
click at [1159, 610] on button "Add" at bounding box center [1163, 597] width 163 height 44
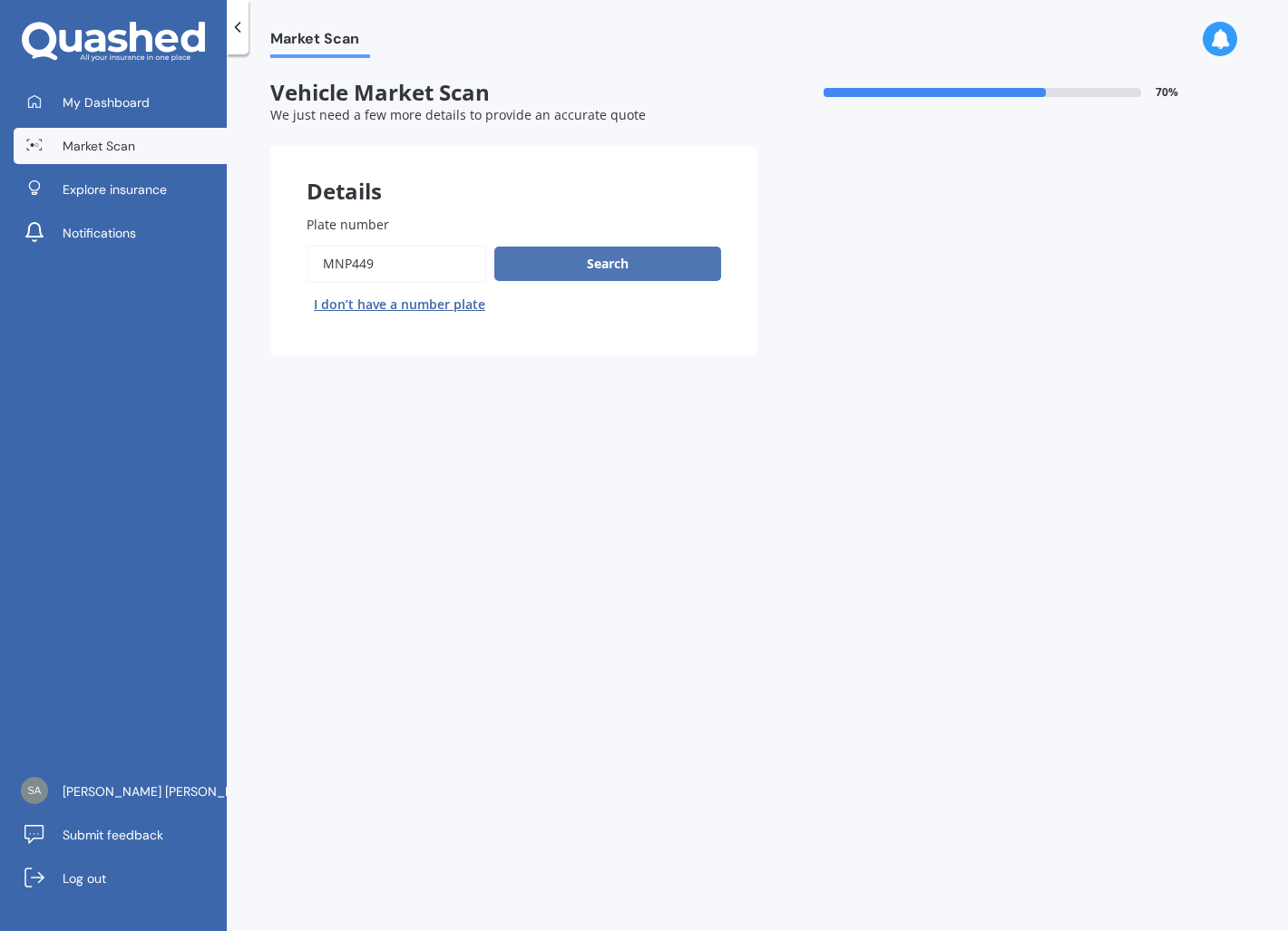
click at [606, 268] on button "Search" at bounding box center [607, 263] width 227 height 34
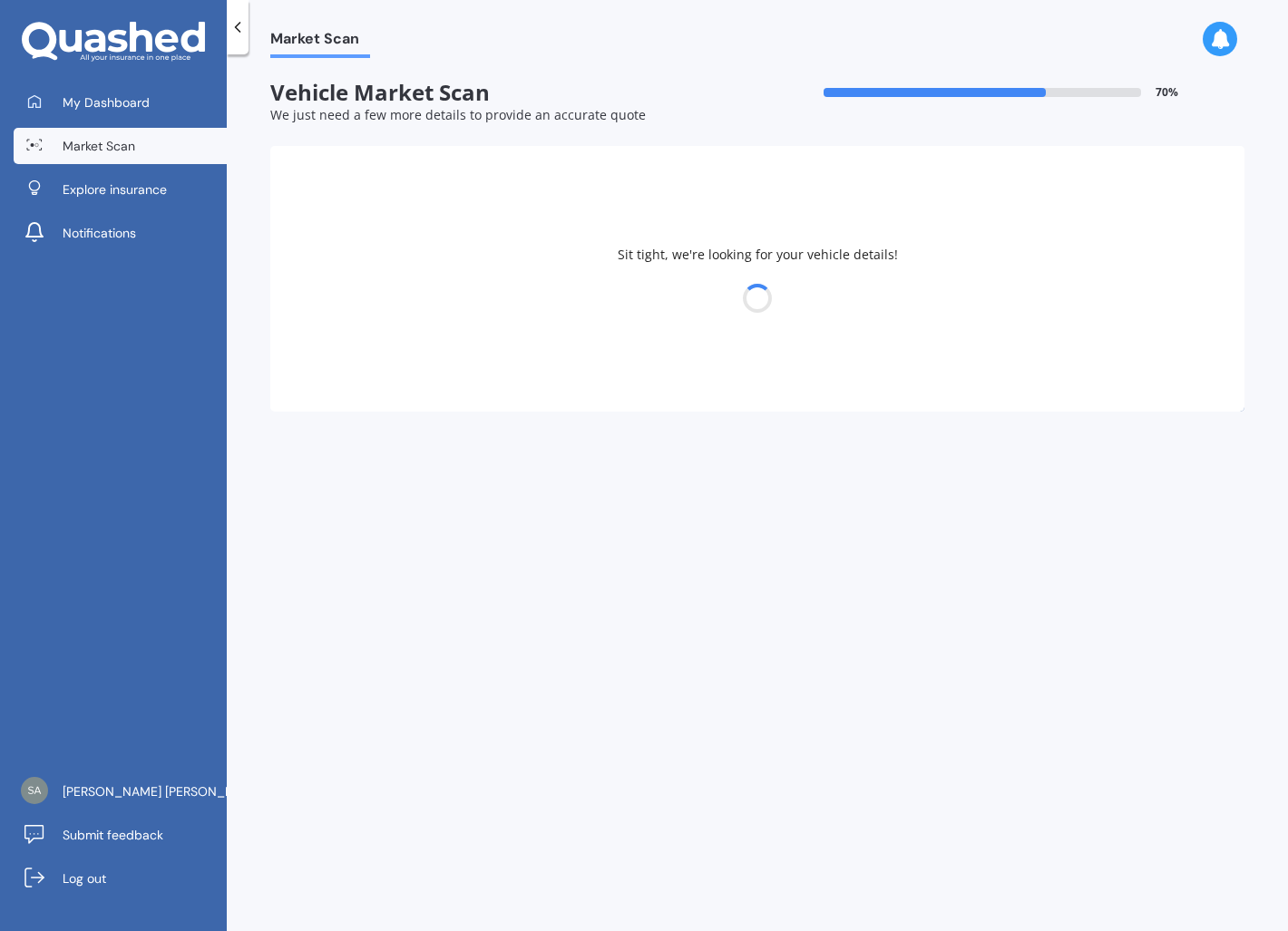
select select "MITSUBISHI"
select select "MIRAGE"
select select "07"
select select "10"
select select "1997"
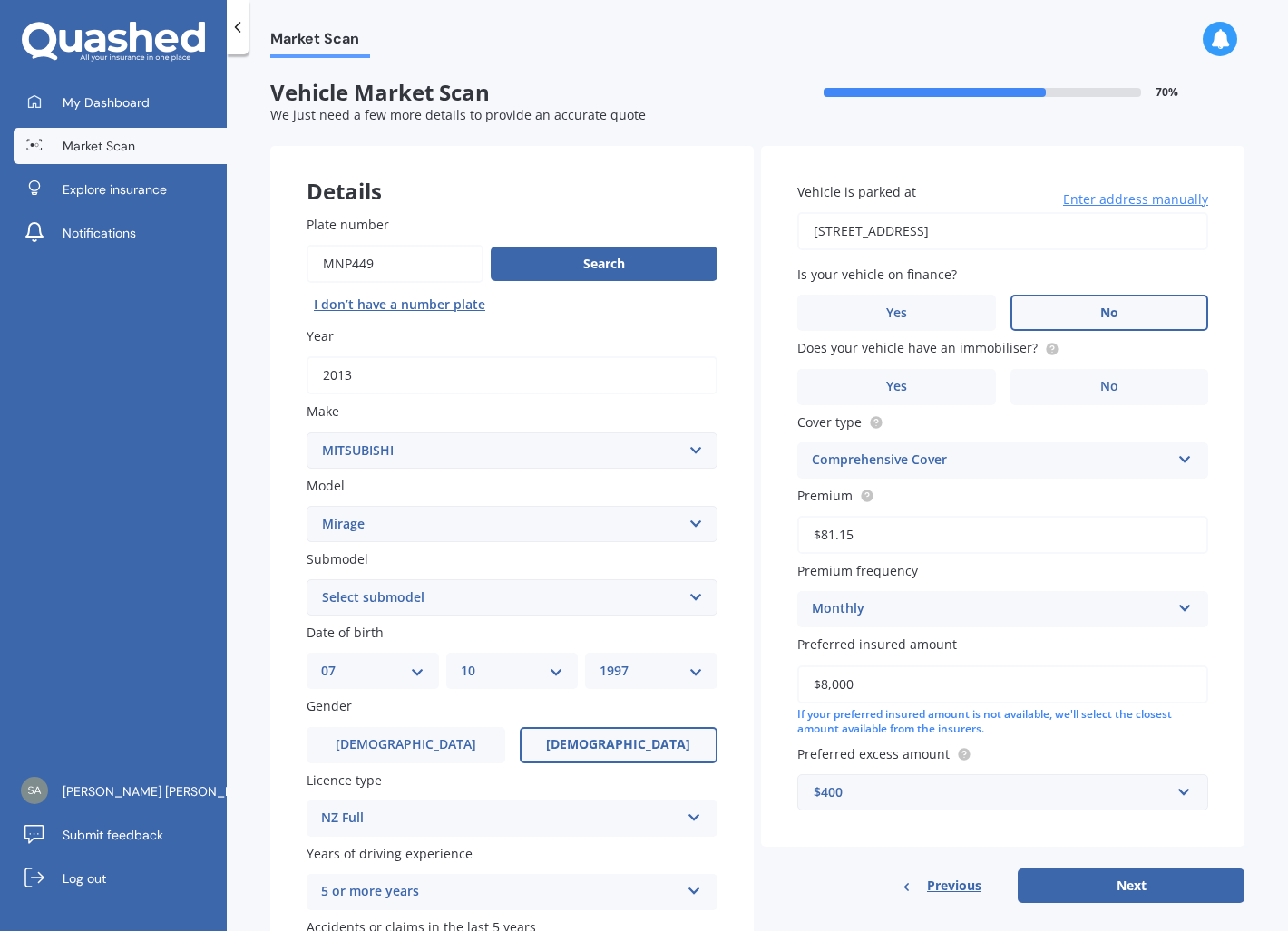
click at [1100, 320] on span "No" at bounding box center [1109, 313] width 19 height 16
click at [0, 0] on input "No" at bounding box center [0, 0] width 0 height 0
click at [1105, 384] on span "No" at bounding box center [1109, 386] width 19 height 16
click at [0, 0] on input "No" at bounding box center [0, 0] width 0 height 0
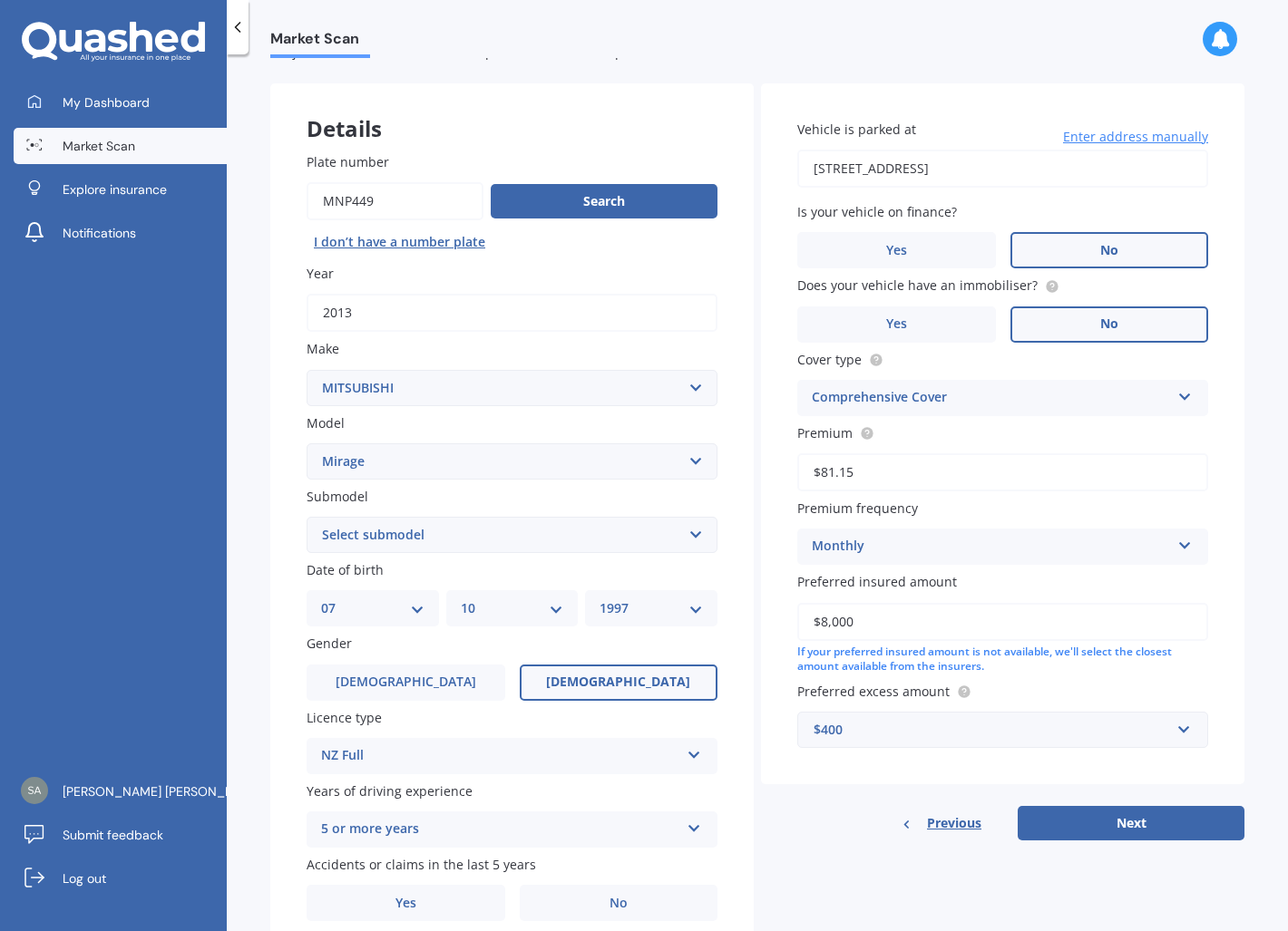
scroll to position [136, 0]
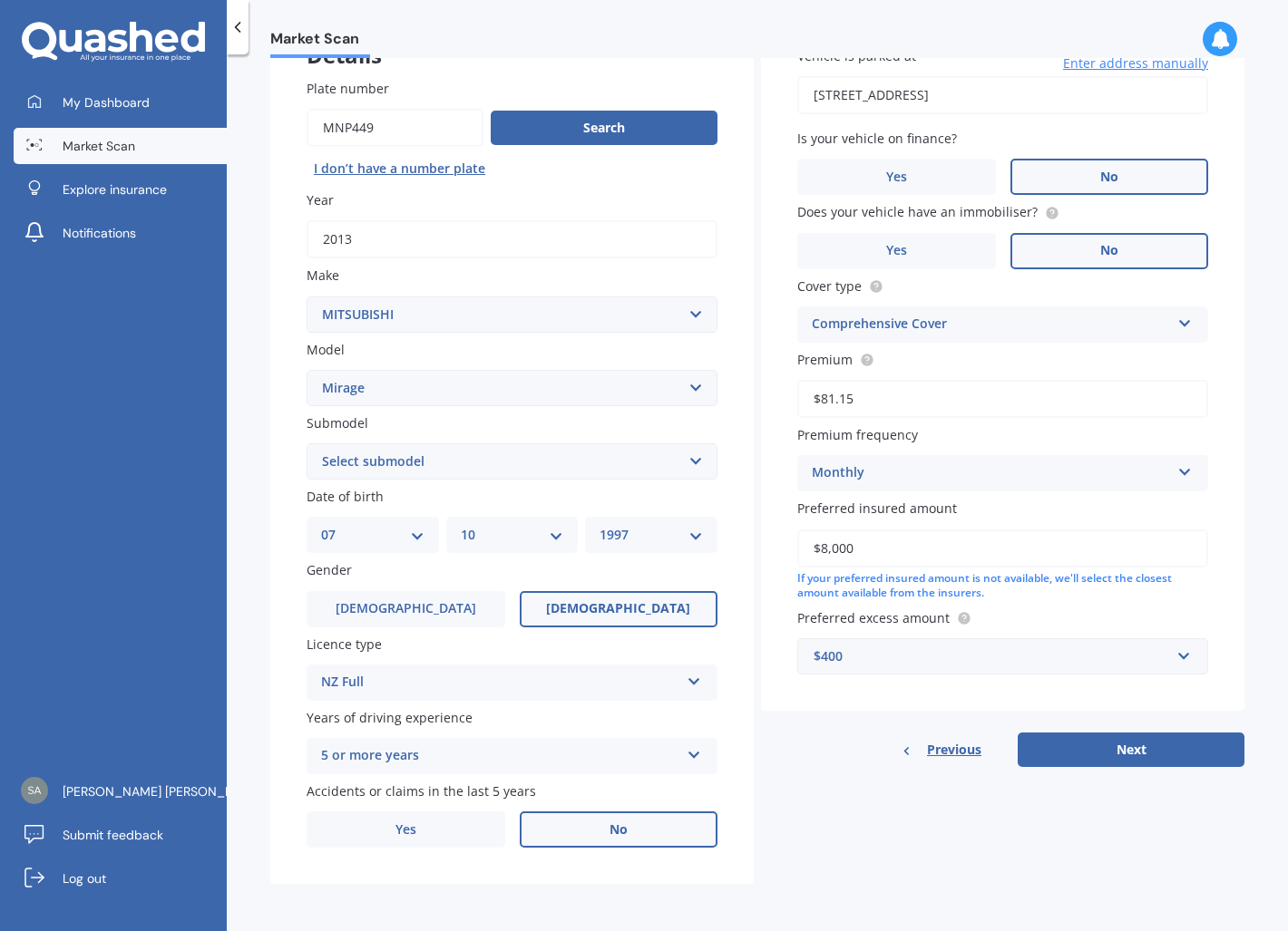
click at [615, 837] on span "No" at bounding box center [619, 830] width 19 height 16
click at [0, 0] on input "No" at bounding box center [0, 0] width 0 height 0
click at [425, 837] on label "Yes" at bounding box center [406, 829] width 198 height 36
click at [0, 0] on input "Yes" at bounding box center [0, 0] width 0 height 0
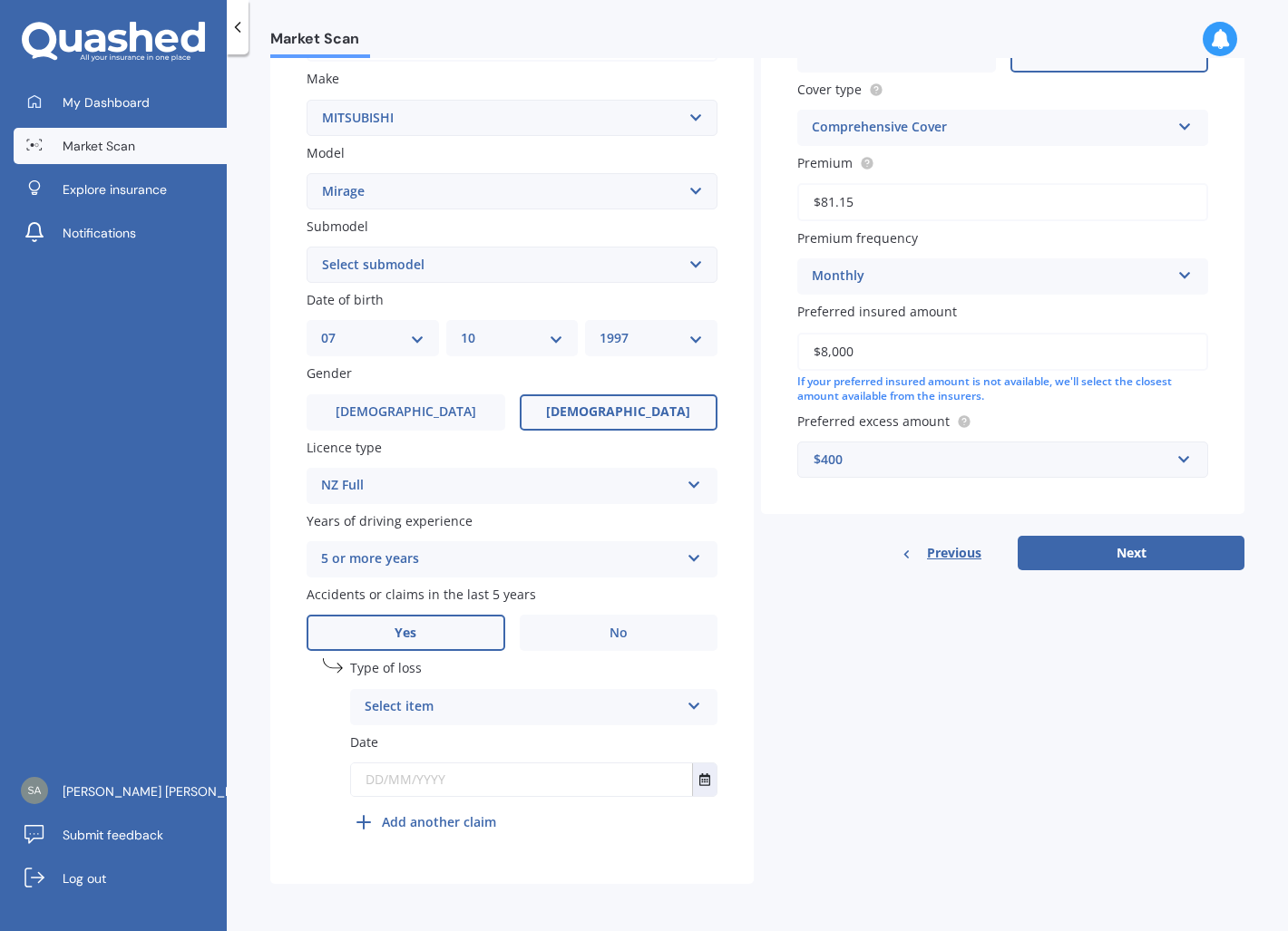
click at [486, 707] on div "Select item" at bounding box center [522, 707] width 315 height 21
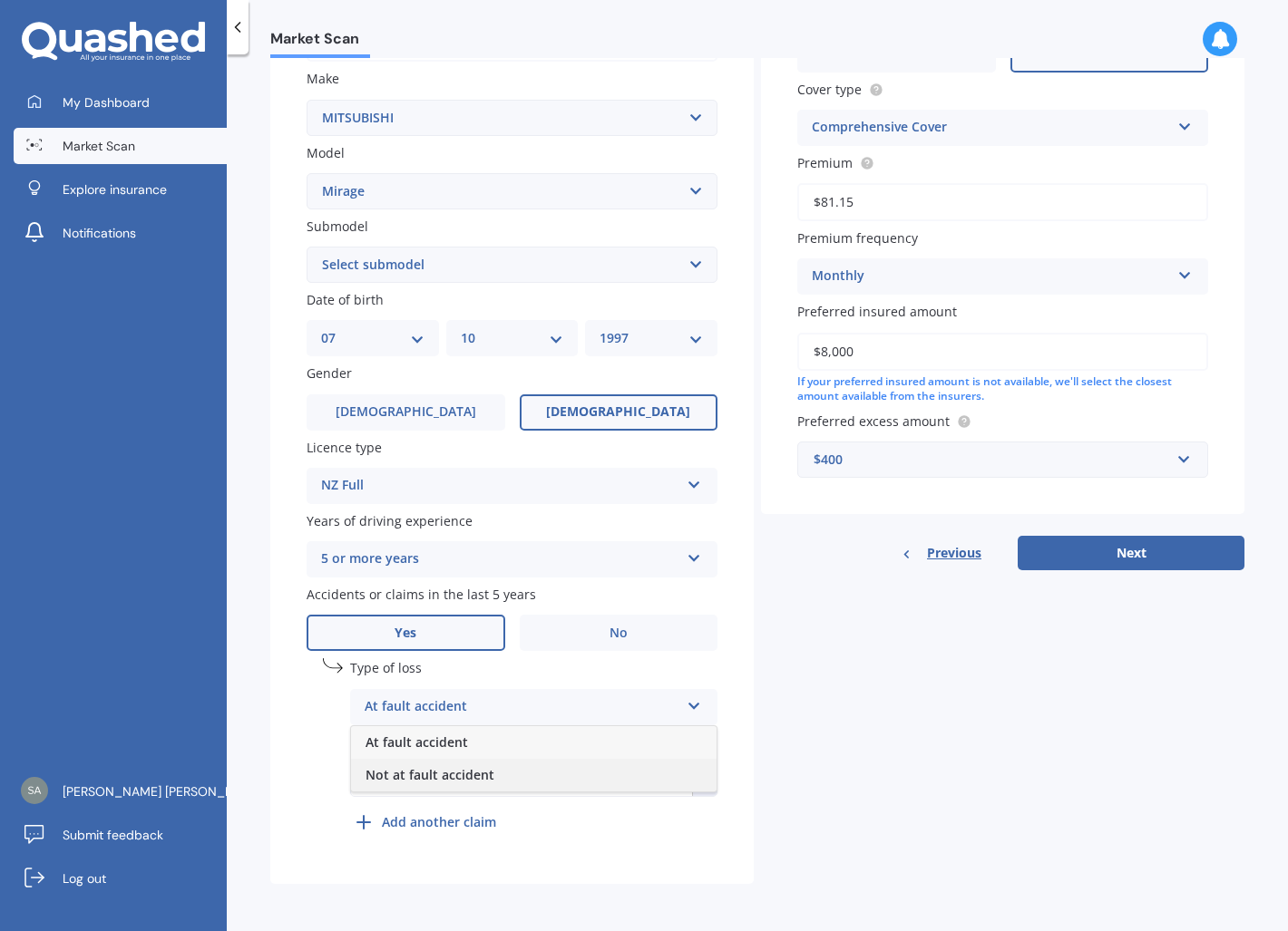
click at [464, 777] on span "Not at fault accident" at bounding box center [429, 774] width 129 height 18
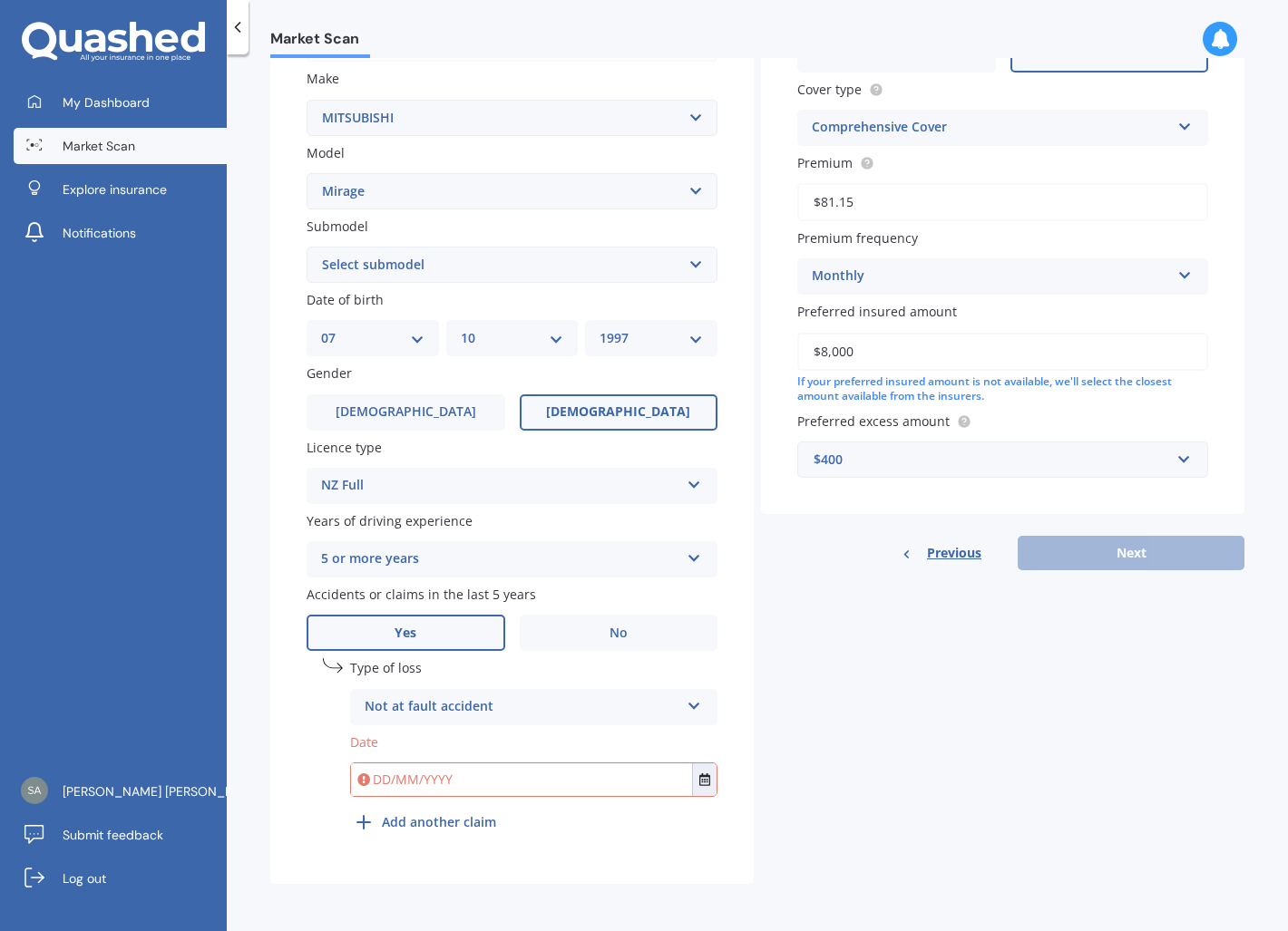
click at [598, 779] on input "text" at bounding box center [522, 779] width 341 height 32
type input "[DATE]"
click at [984, 711] on div "Details Plate number Search I don’t have a number plate Year [DATE] Make Select…" at bounding box center [757, 348] width 974 height 1071
click at [1103, 547] on button "Next" at bounding box center [1130, 552] width 227 height 34
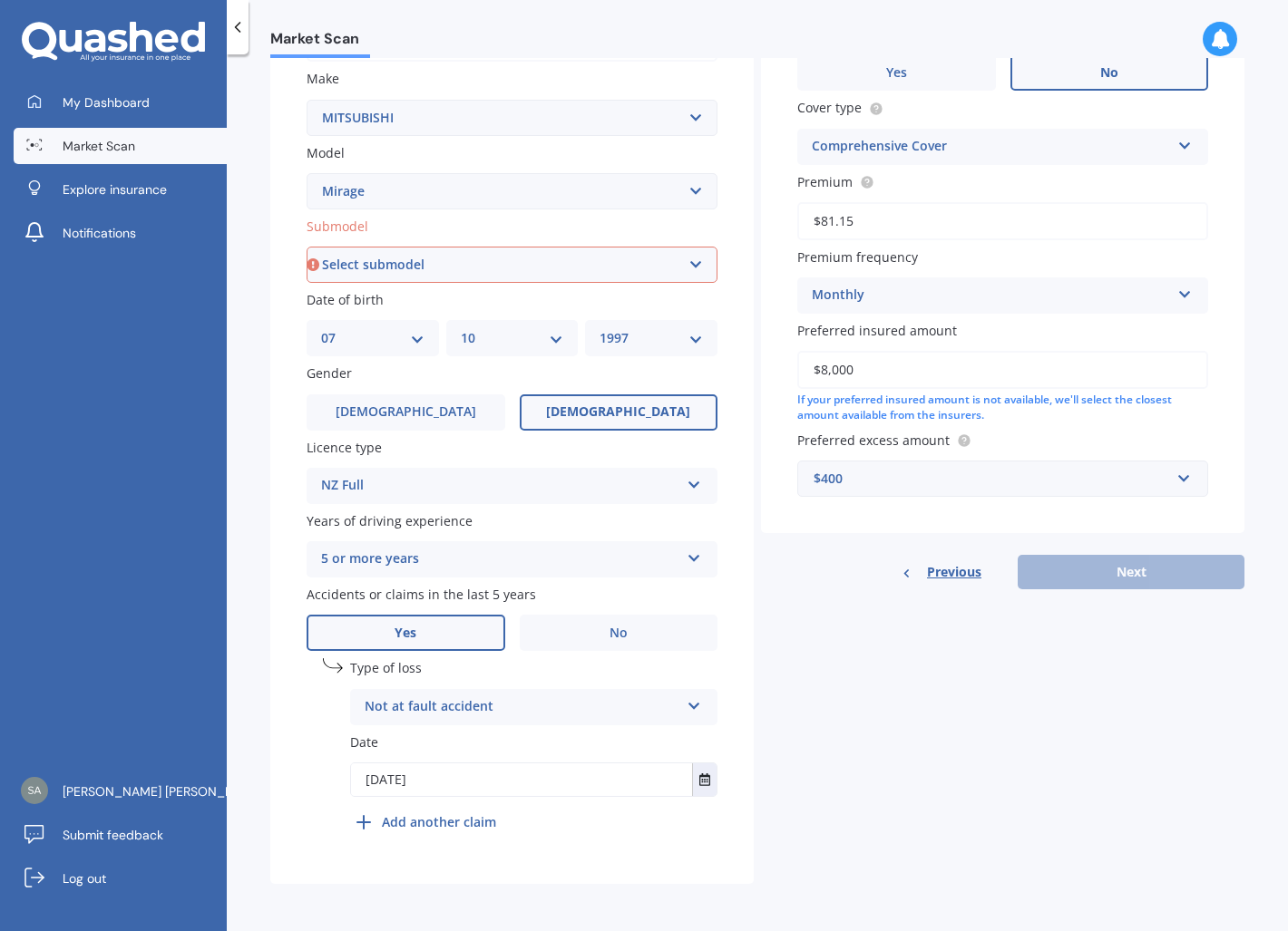
click at [540, 268] on select "Select submodel (All other) Asti 1.5 Litre Dingo 1.8 Litre GLX GSR Spacewagon X…" at bounding box center [511, 264] width 410 height 36
select select "(ALL OTHER)"
click at [307, 246] on select "Select submodel (All other) Asti 1.5 Litre Dingo 1.8 Litre GLX GSR Spacewagon X…" at bounding box center [511, 264] width 410 height 36
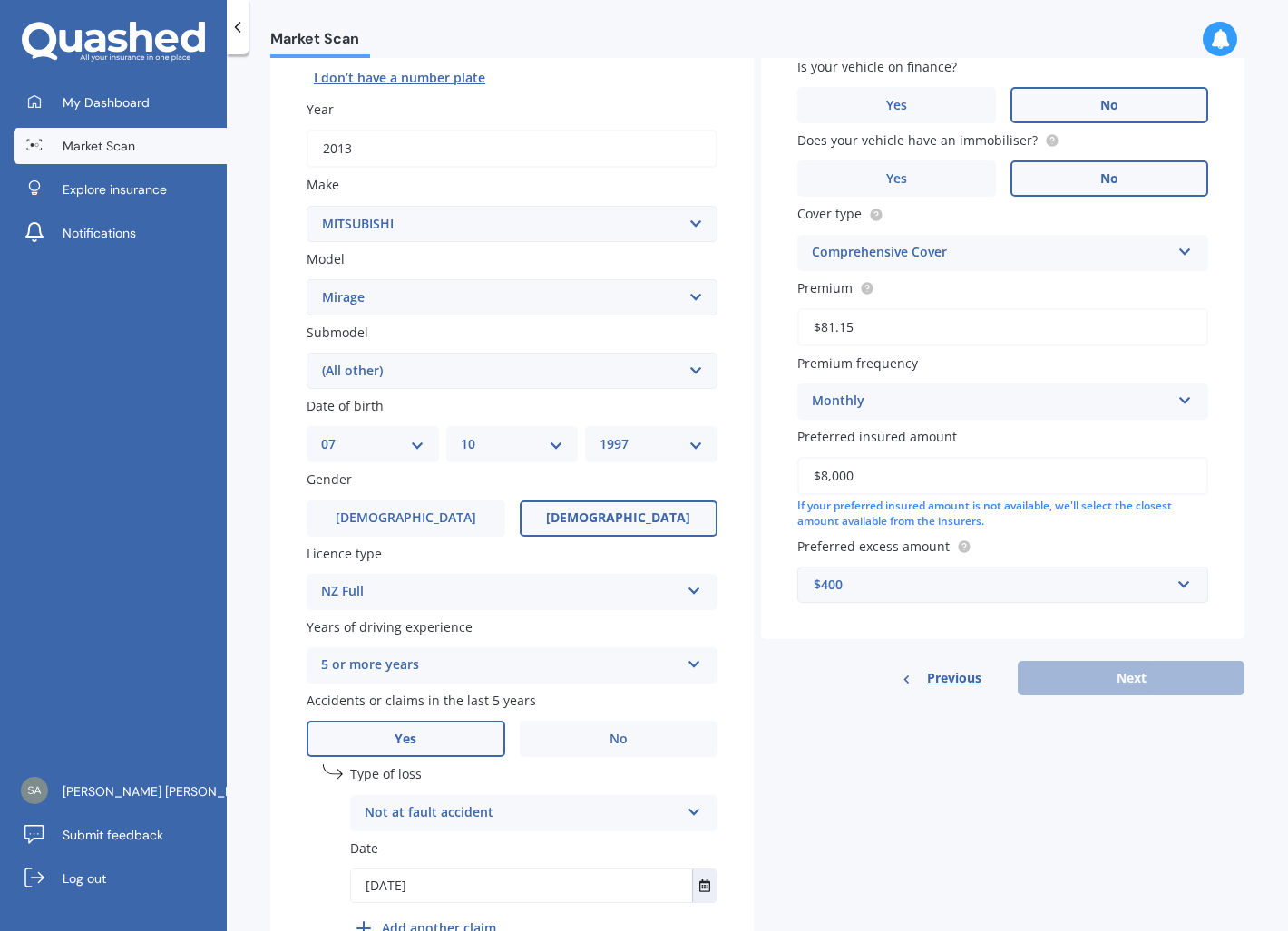
scroll to position [124, 0]
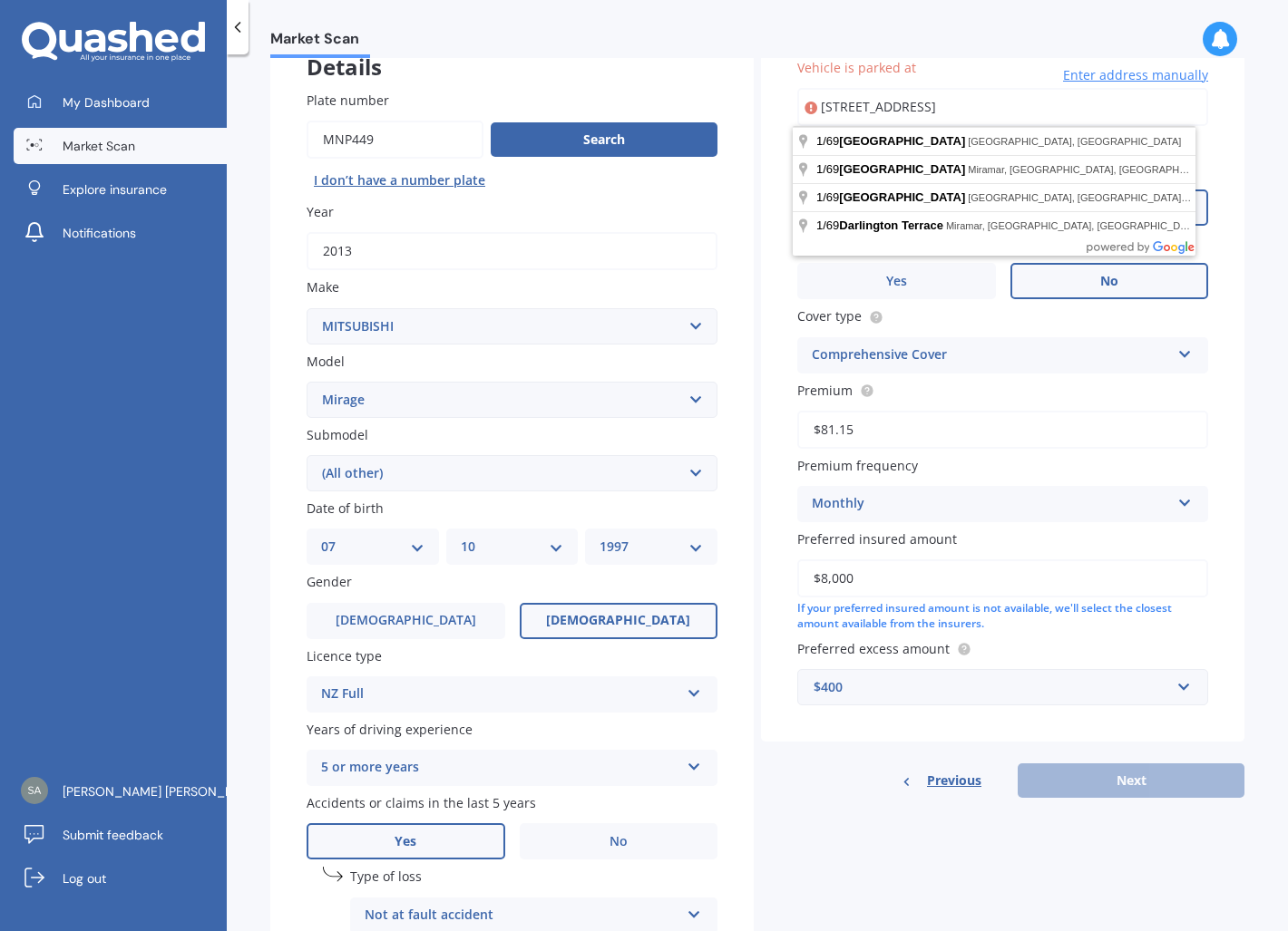
click at [962, 94] on input "[STREET_ADDRESS]" at bounding box center [1002, 107] width 410 height 38
click at [829, 105] on input "[STREET_ADDRESS]" at bounding box center [1002, 107] width 410 height 38
type input "[STREET_ADDRESS]"
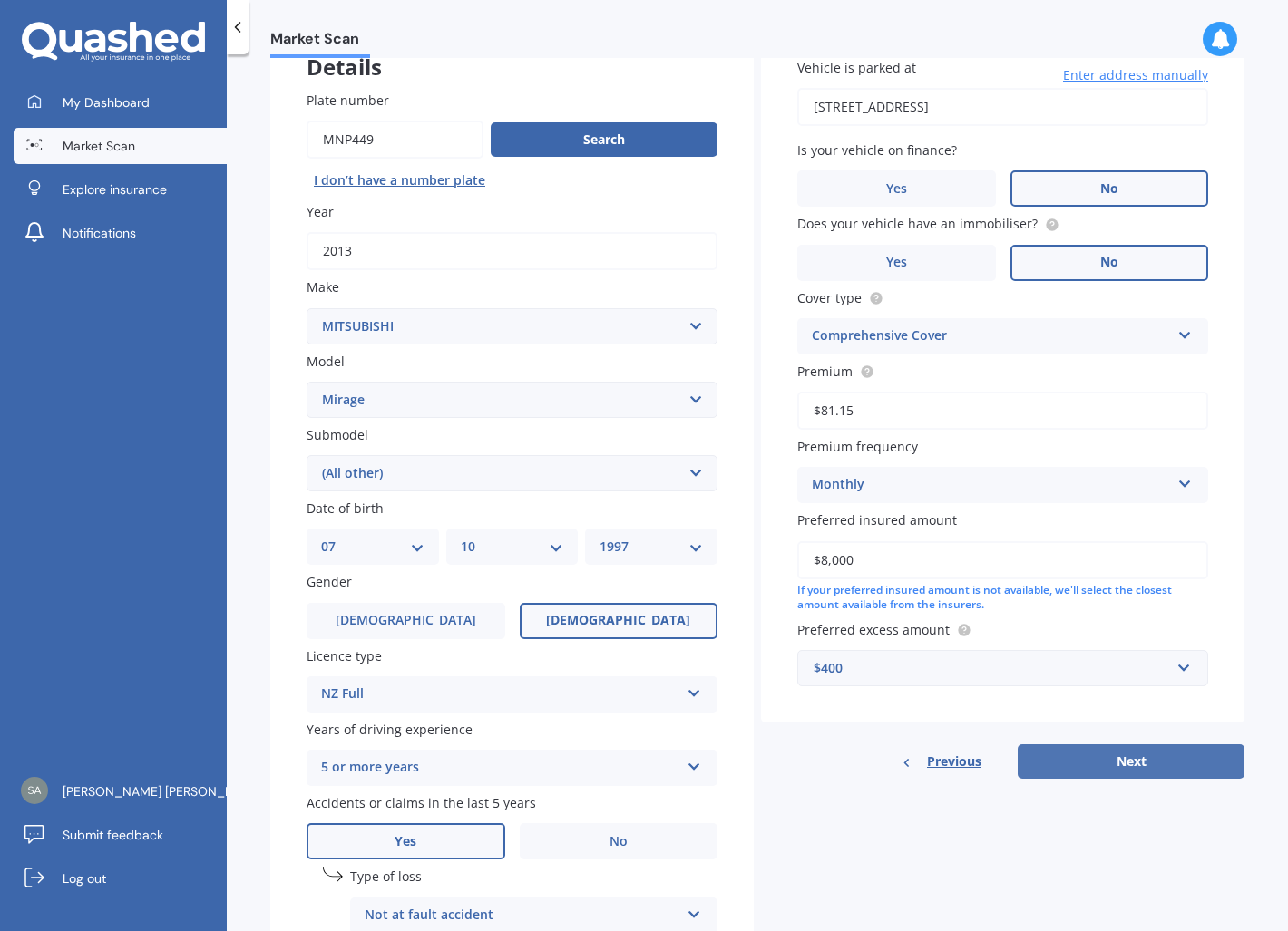
click at [1103, 754] on button "Next" at bounding box center [1130, 761] width 227 height 34
select select "07"
select select "10"
select select "1997"
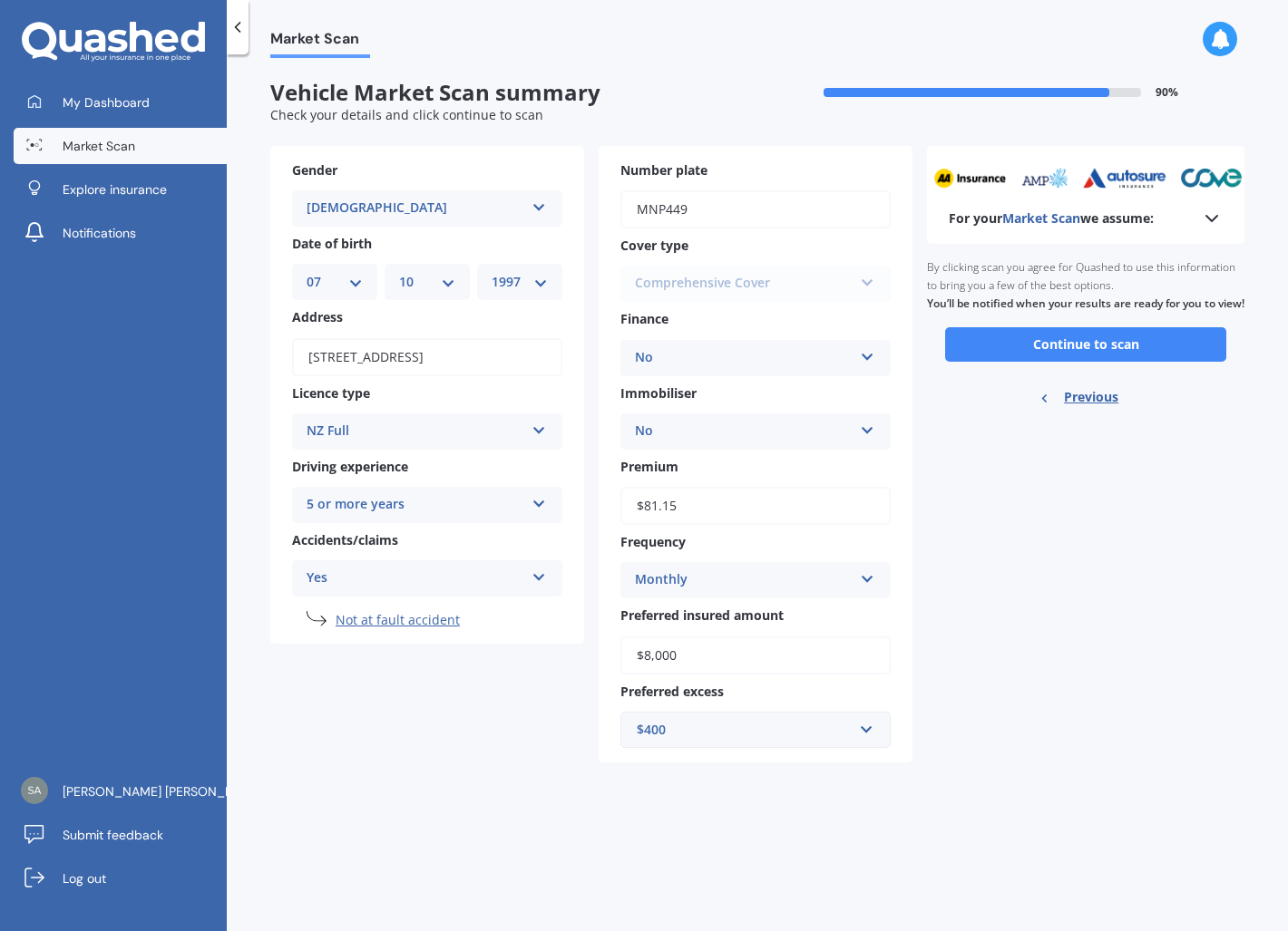
scroll to position [0, 0]
click at [1081, 361] on button "Continue to scan" at bounding box center [1085, 344] width 281 height 34
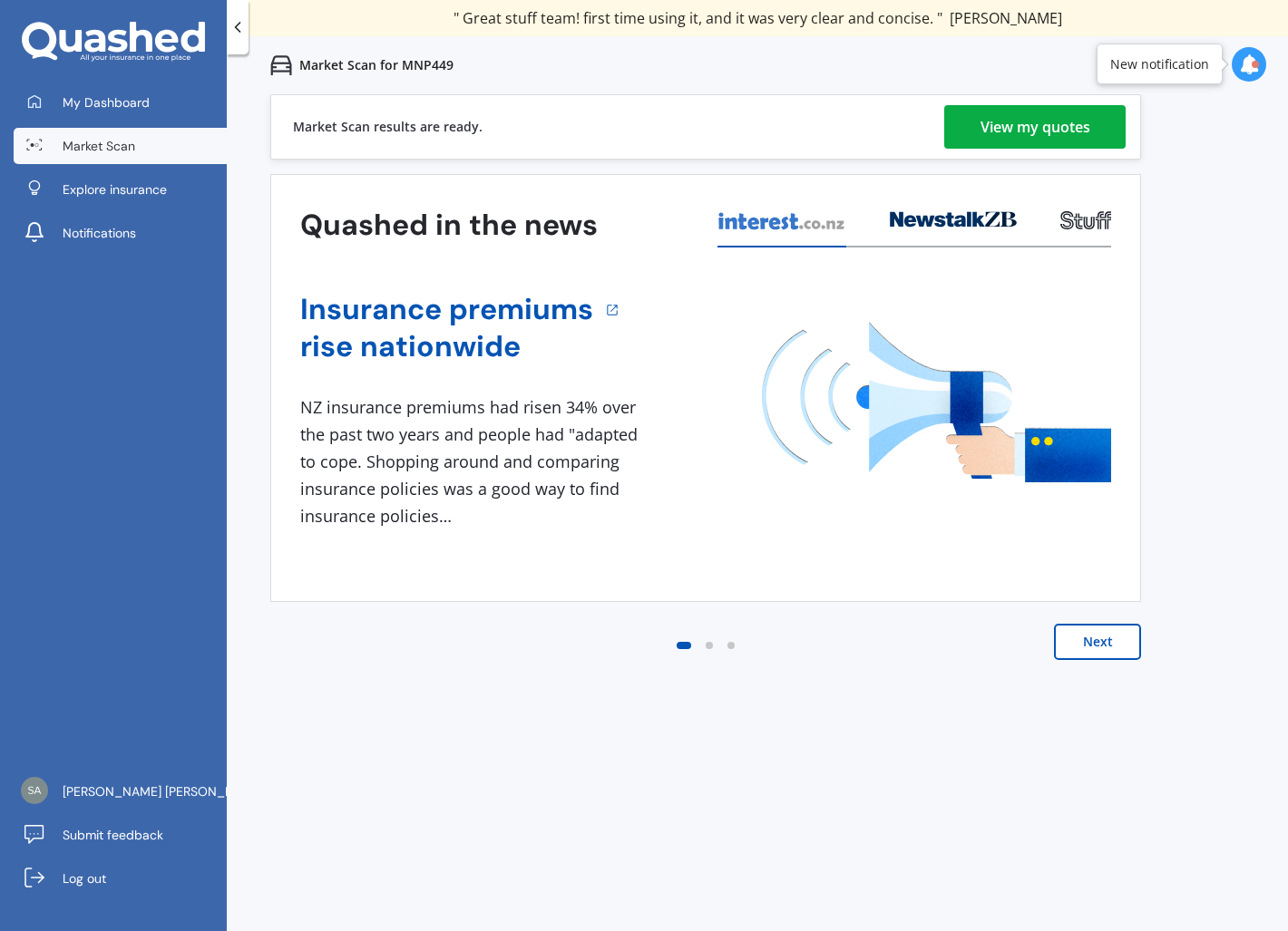
click at [1052, 120] on div "View my quotes" at bounding box center [1035, 127] width 109 height 44
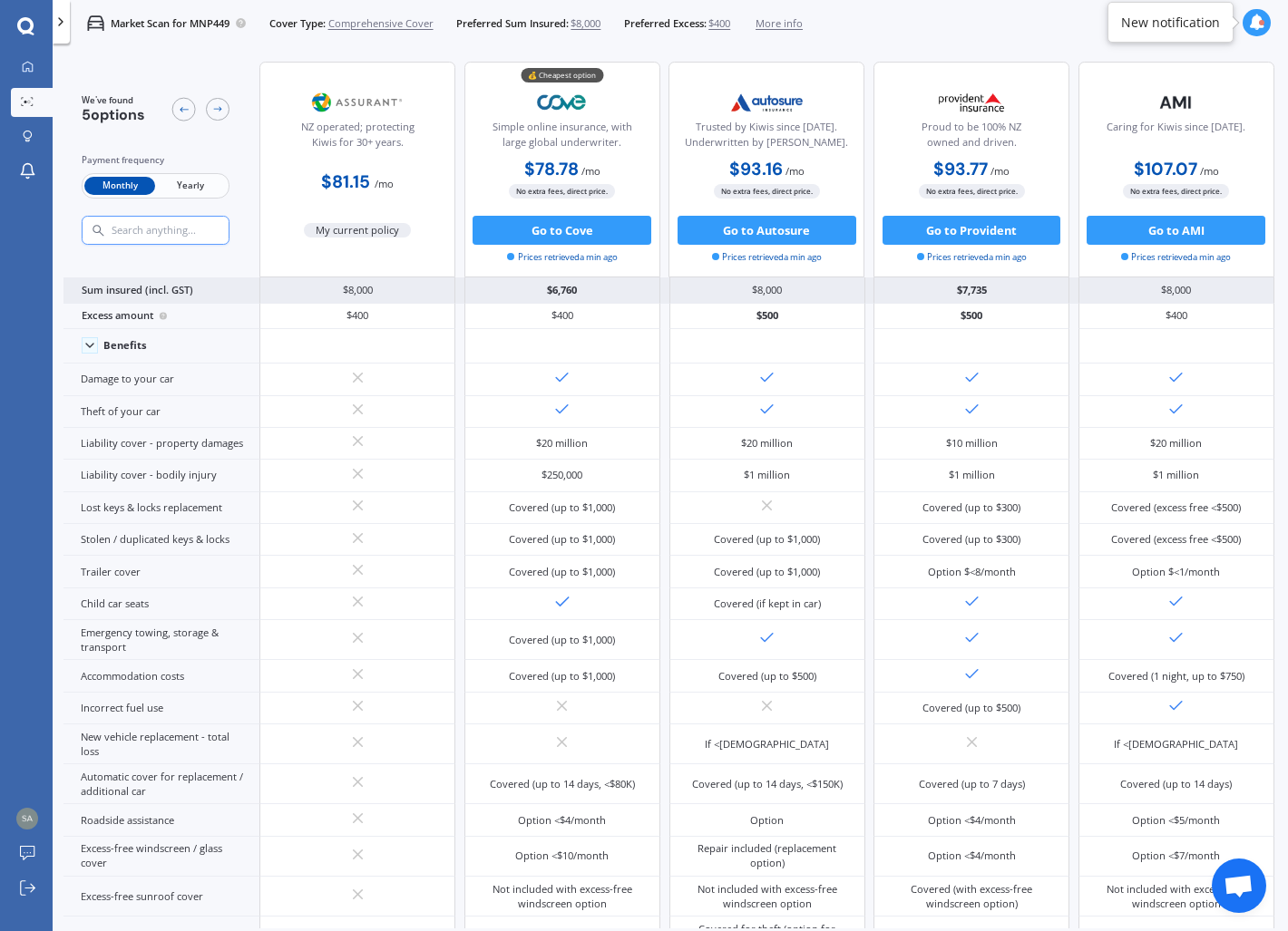
click at [191, 292] on div "Sum insured (incl. GST)" at bounding box center [161, 289] width 196 height 25
click at [163, 288] on div "Sum insured (incl. GST)" at bounding box center [161, 289] width 196 height 25
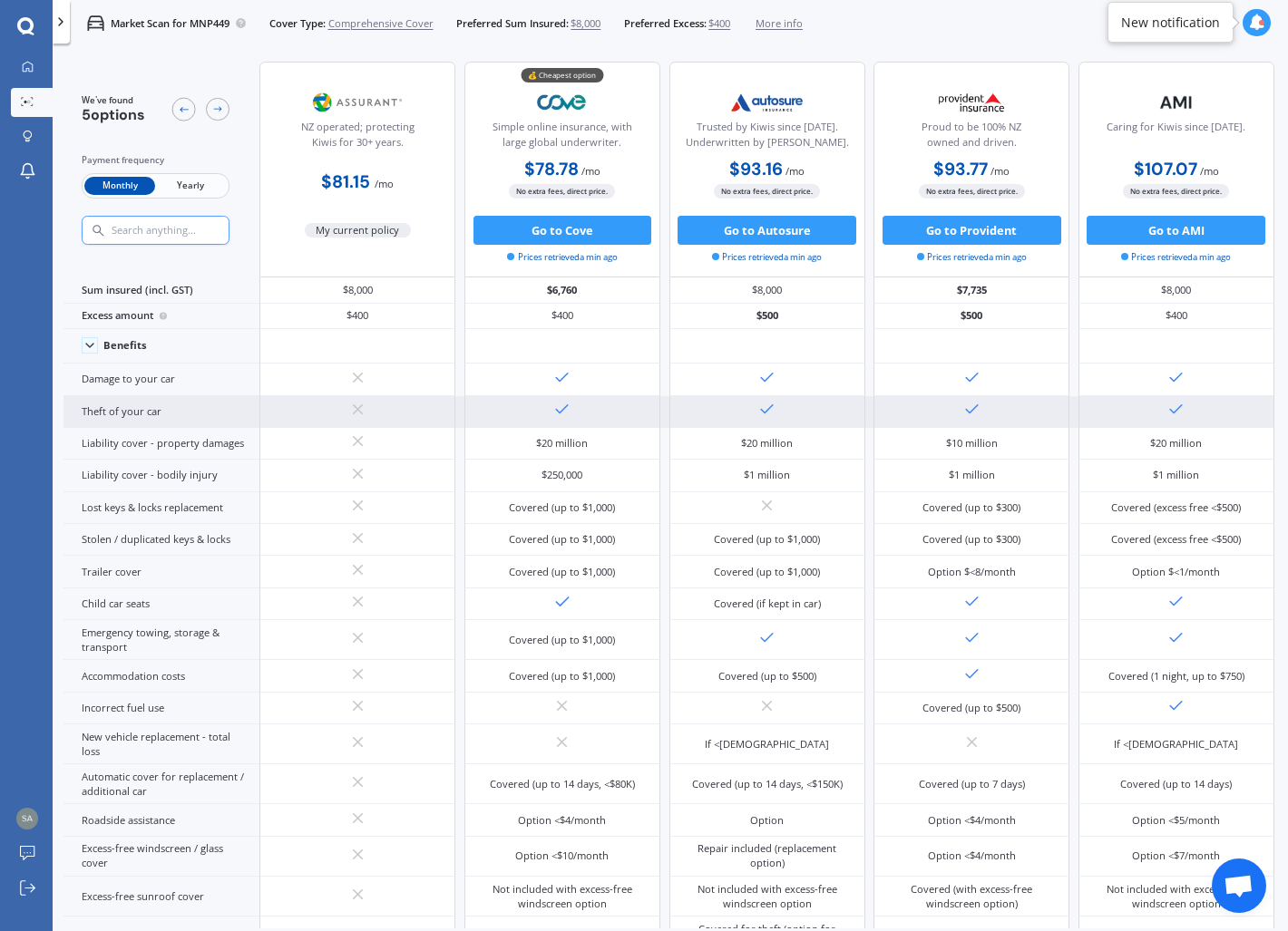
scroll to position [12, 0]
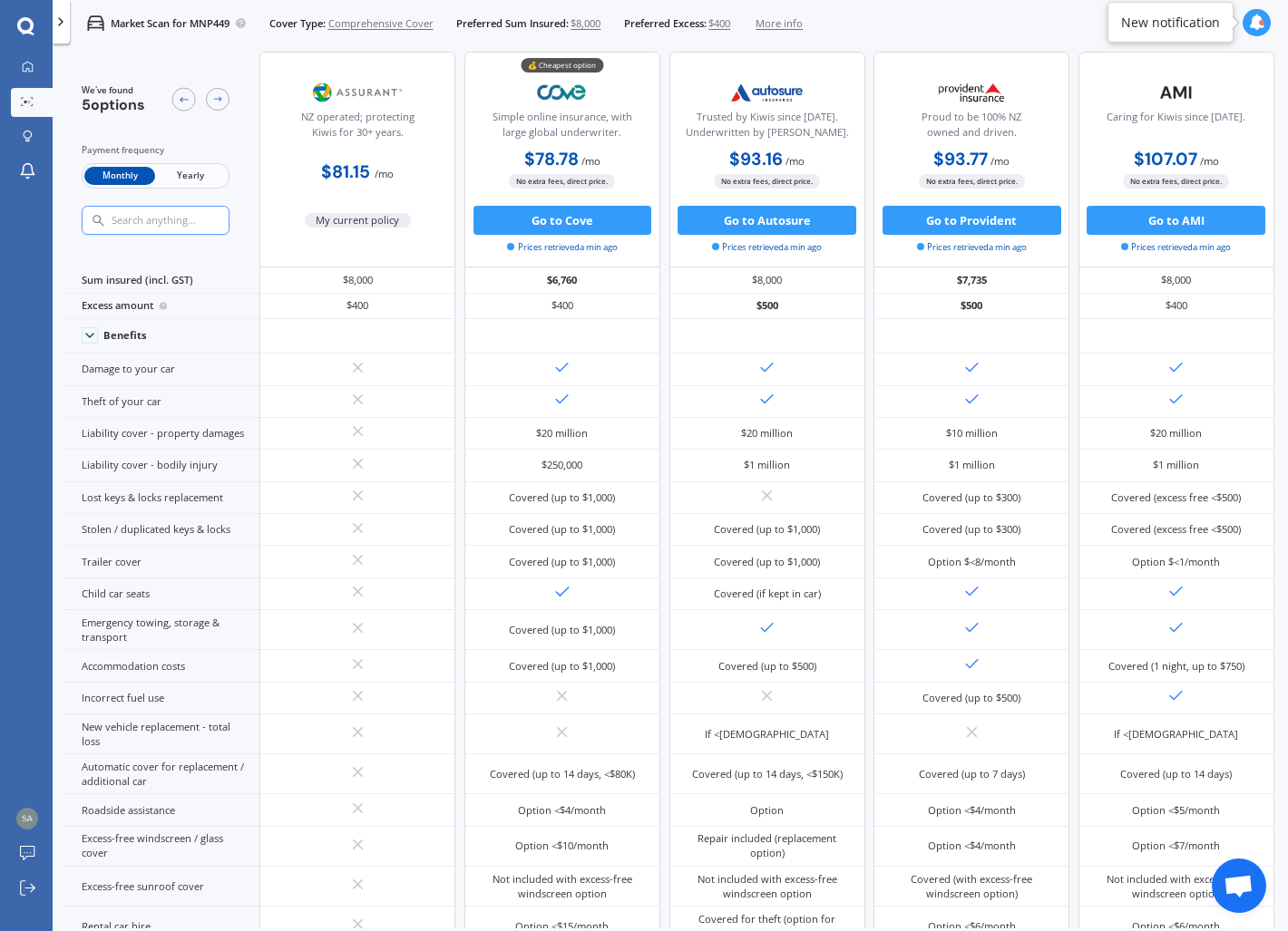
click at [593, 27] on span "$8,000" at bounding box center [586, 24] width 30 height 15
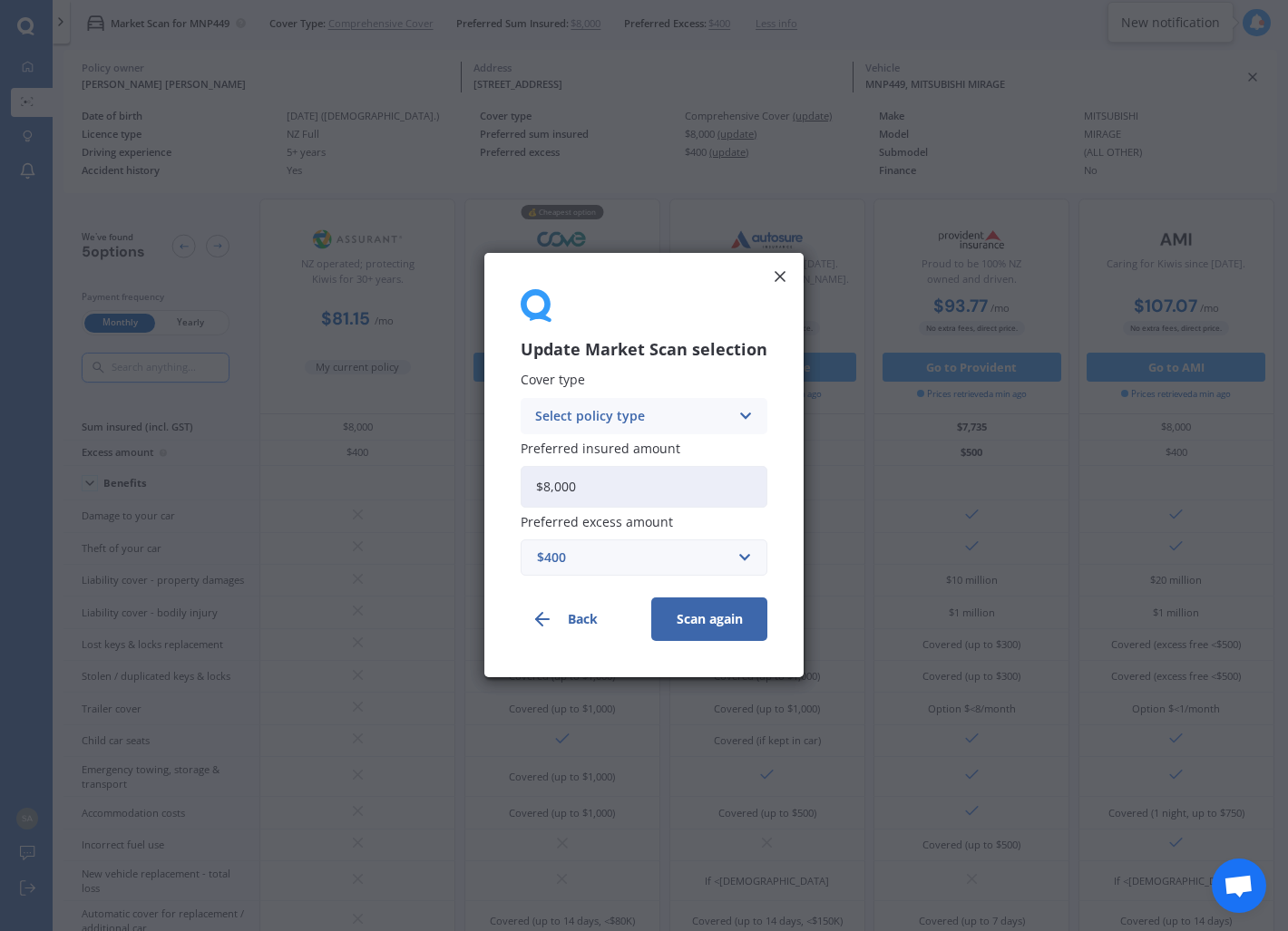
click at [564, 484] on input "$8,000" at bounding box center [644, 486] width 246 height 42
click at [562, 484] on input "$8,000" at bounding box center [644, 486] width 246 height 42
type input "$7,000"
click at [707, 615] on button "Scan again" at bounding box center [709, 620] width 116 height 44
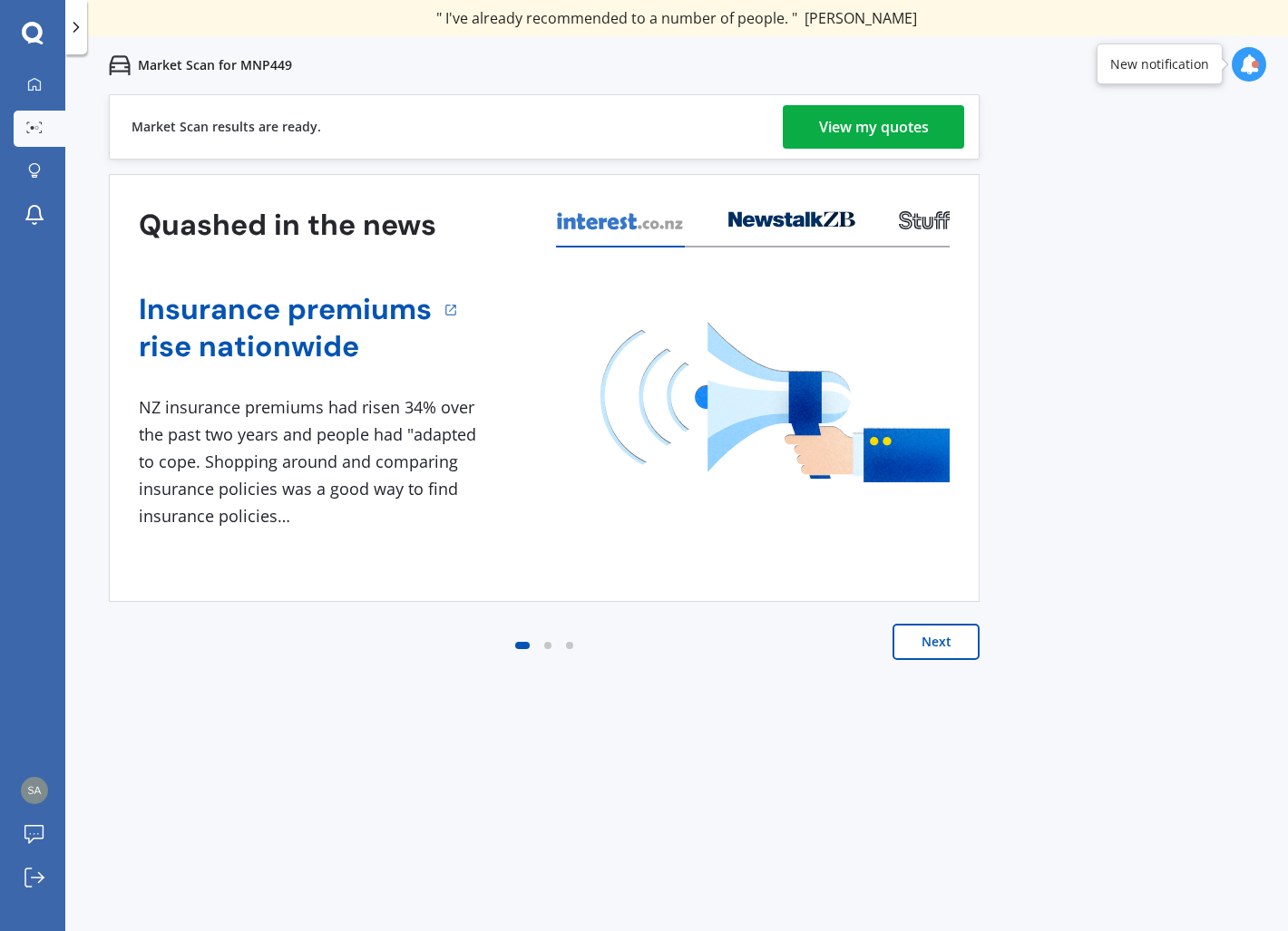
click at [834, 130] on div "View my quotes" at bounding box center [874, 127] width 109 height 44
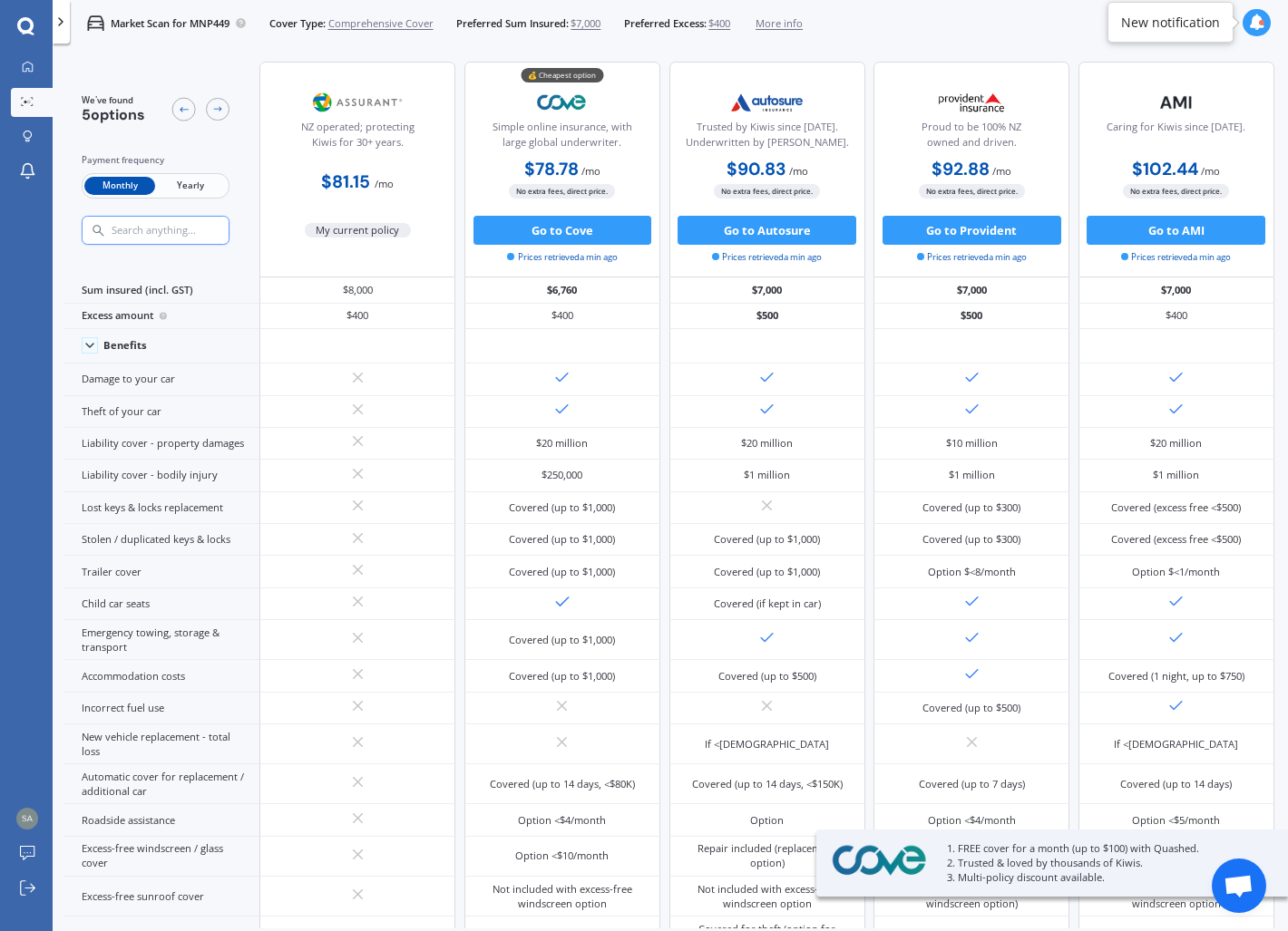
click at [200, 182] on span "Yearly" at bounding box center [190, 186] width 70 height 19
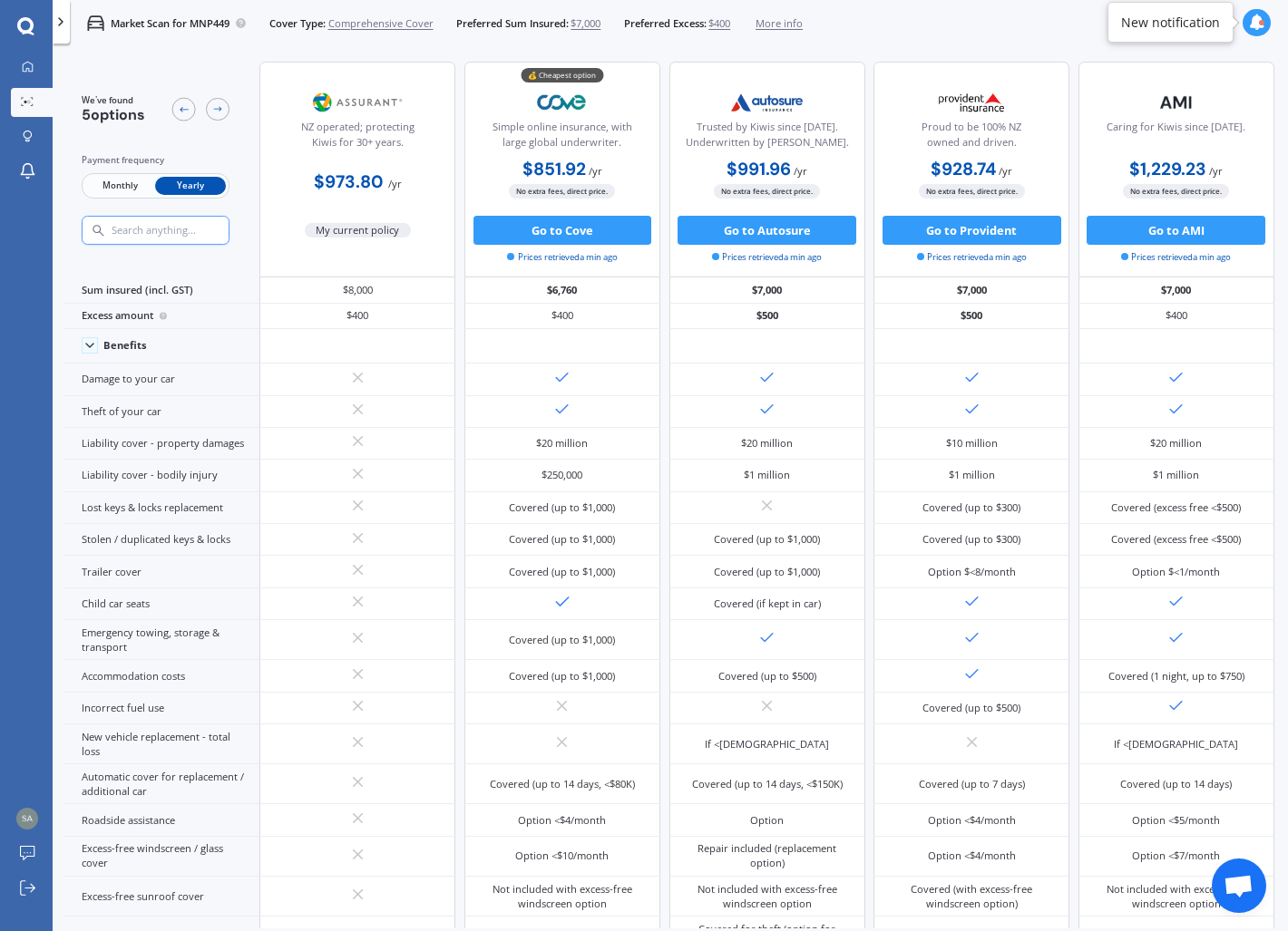
click at [126, 192] on span "Monthly" at bounding box center [120, 186] width 70 height 19
click at [722, 23] on span "$400" at bounding box center [718, 24] width 21 height 15
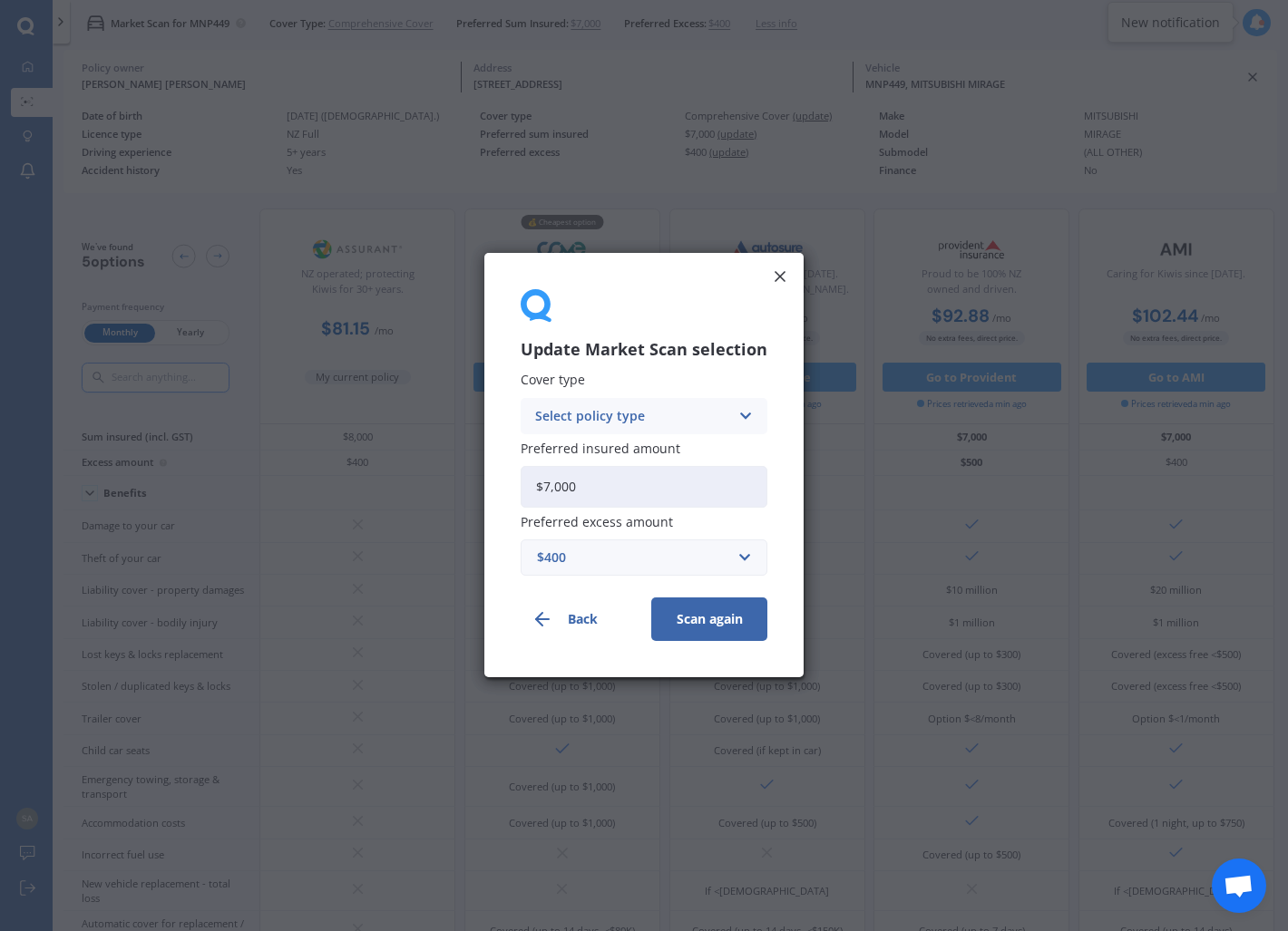
click at [551, 564] on div "$400" at bounding box center [632, 559] width 192 height 20
click at [551, 564] on input "text" at bounding box center [638, 558] width 231 height 34
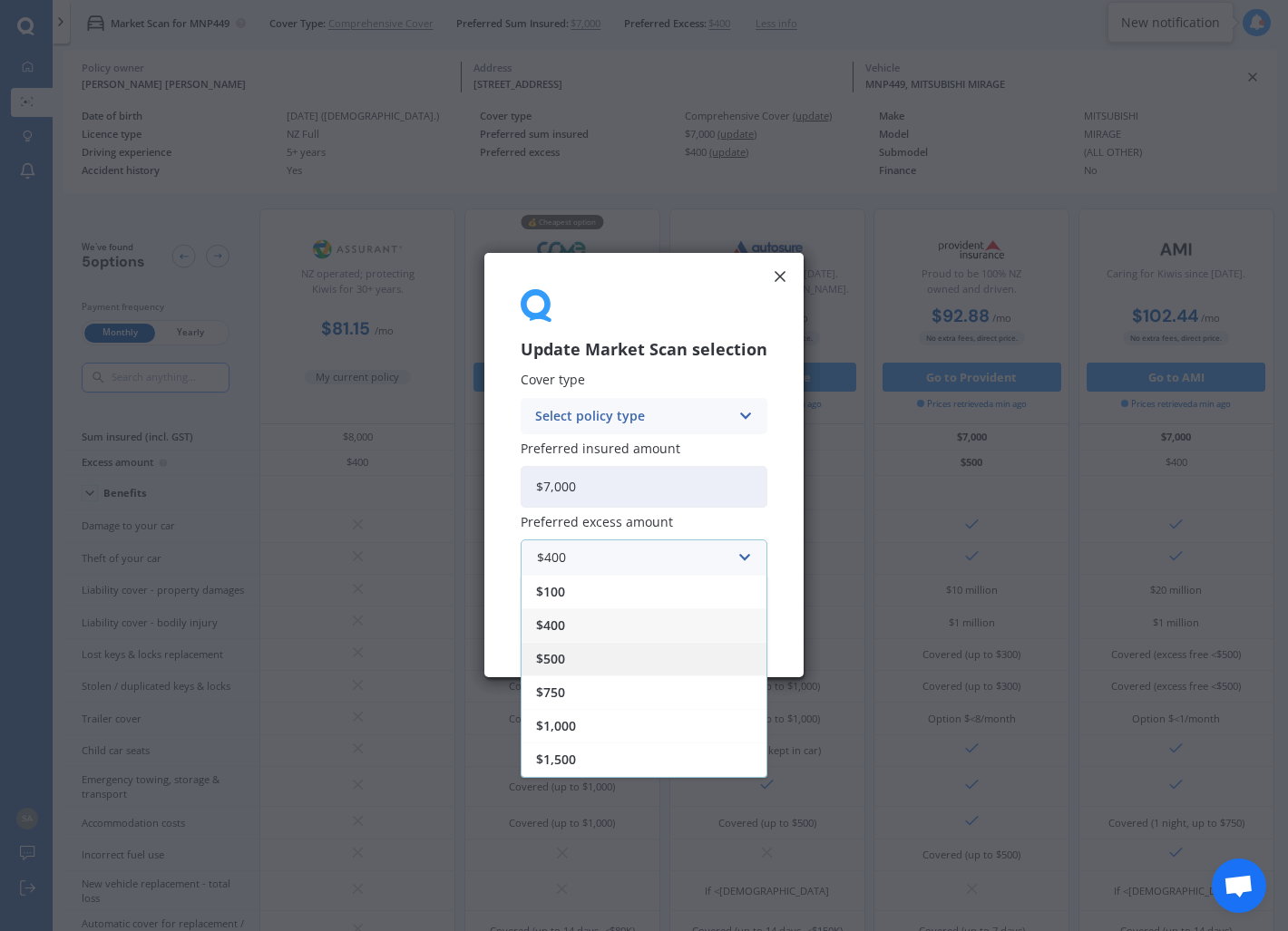
click at [571, 659] on div "$500" at bounding box center [644, 660] width 245 height 33
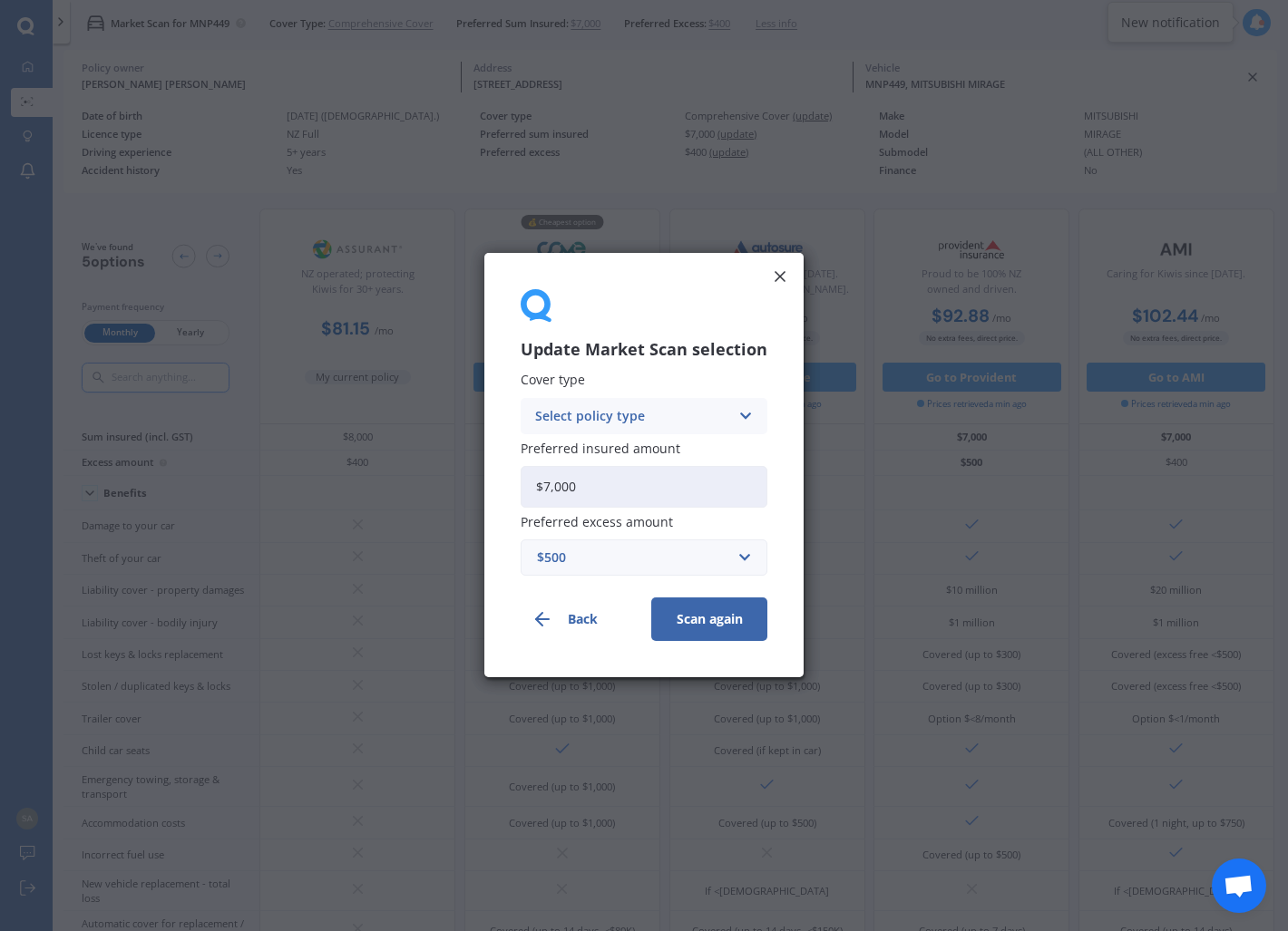
click at [715, 622] on button "Scan again" at bounding box center [709, 620] width 116 height 44
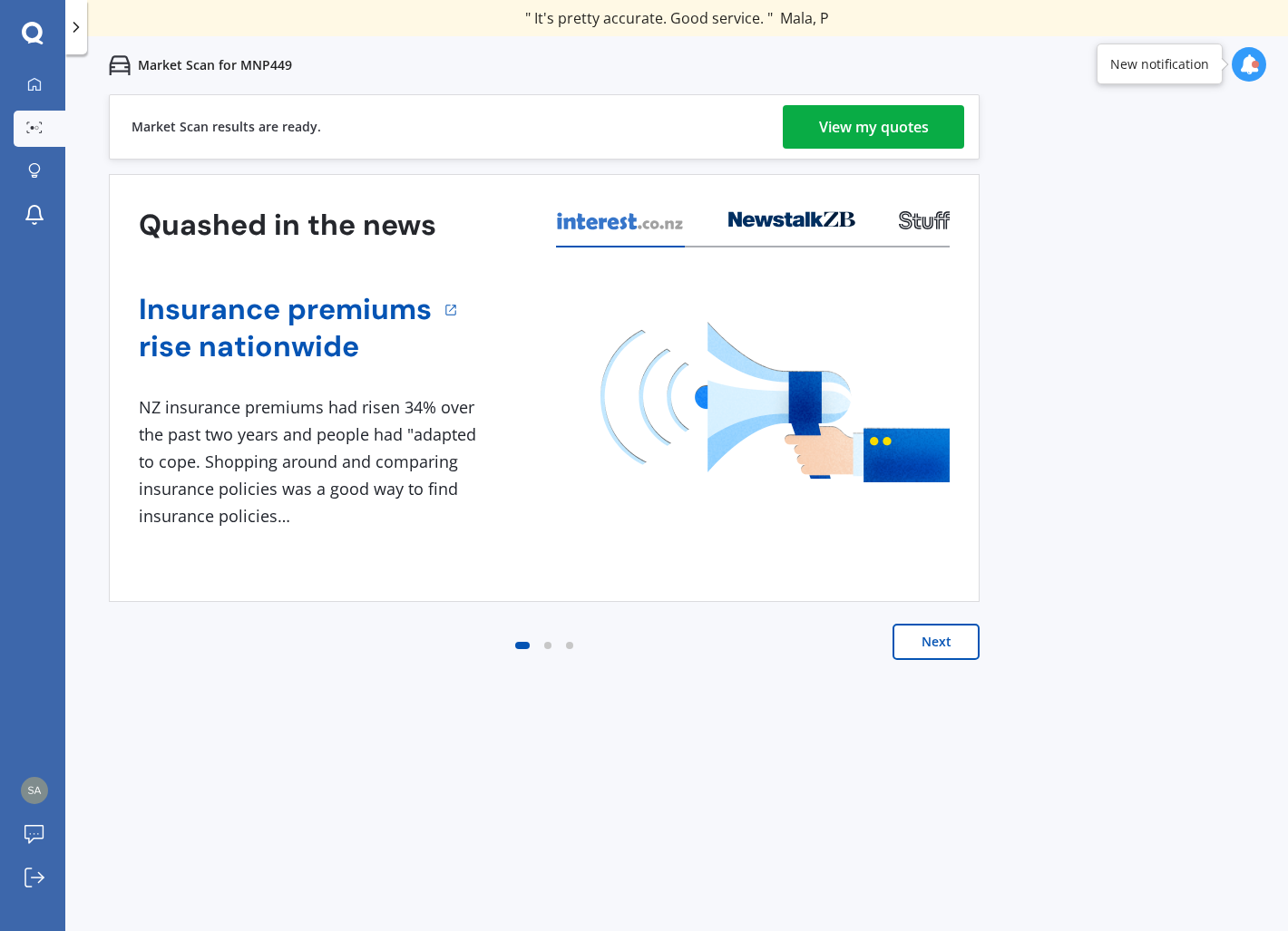
click at [865, 125] on div "View my quotes" at bounding box center [874, 127] width 109 height 44
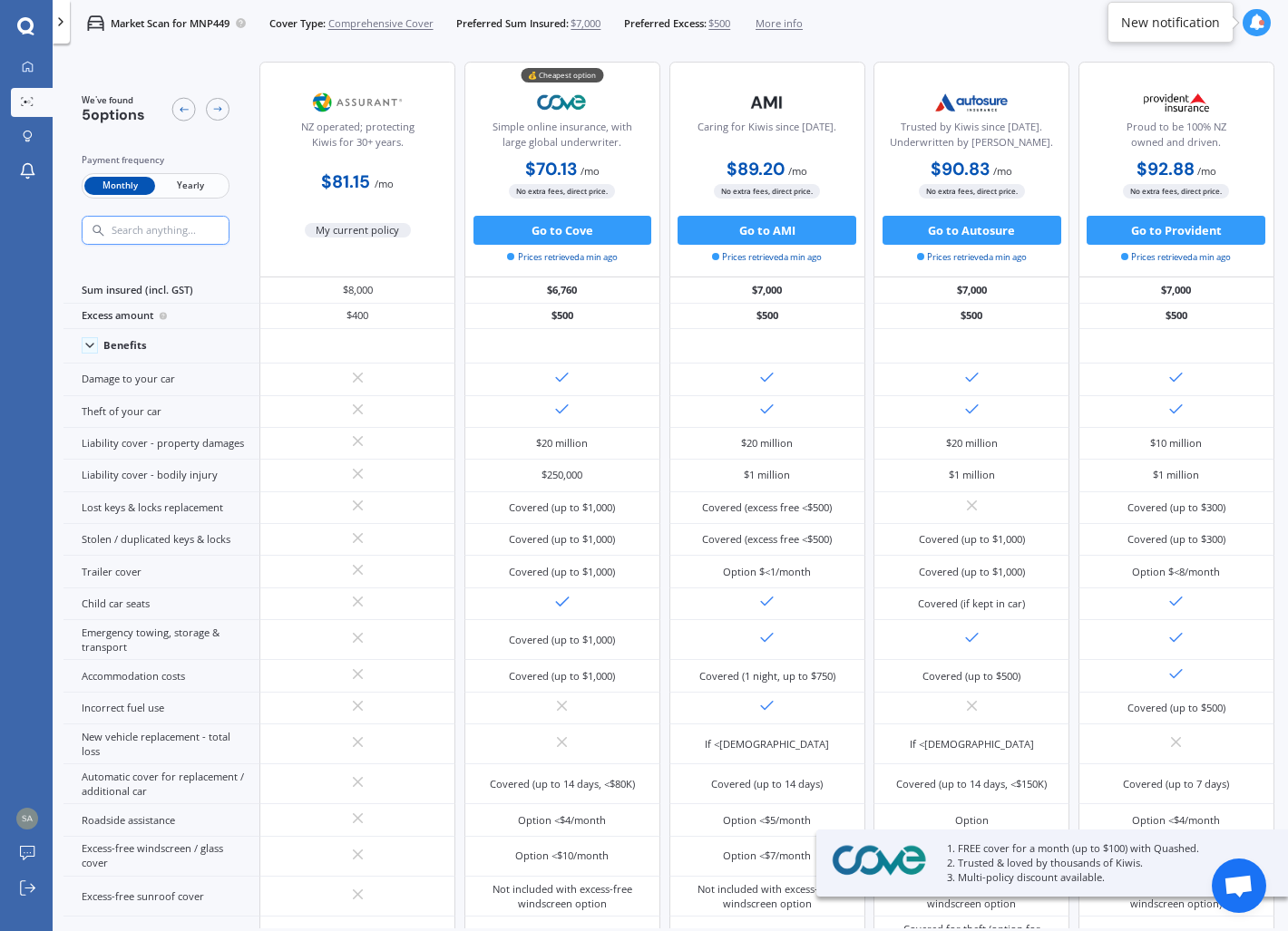
click at [589, 24] on span "$7,000" at bounding box center [586, 24] width 30 height 15
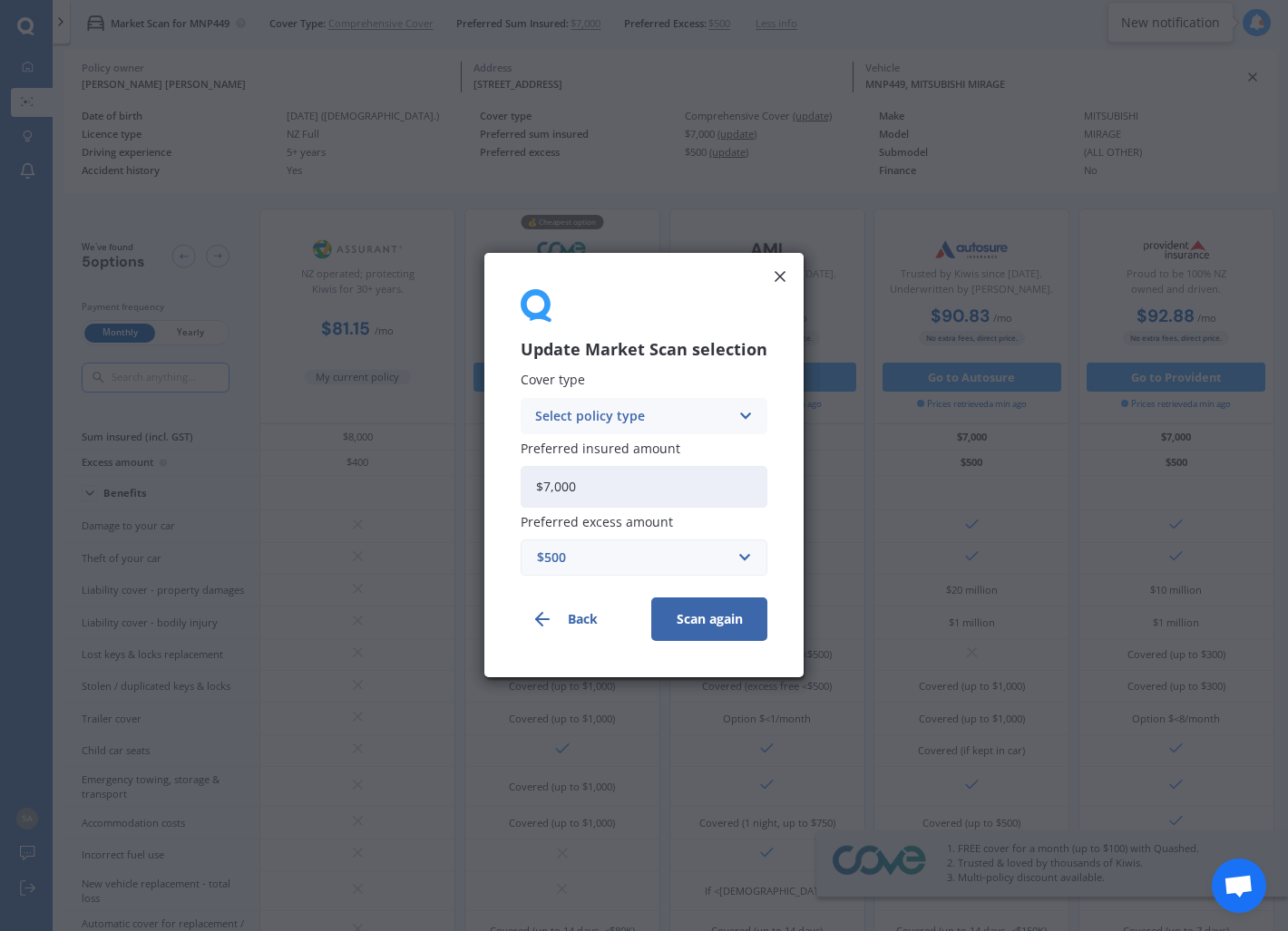
click at [572, 489] on input "$7,000" at bounding box center [644, 486] width 246 height 42
type input "$6,500"
click at [731, 627] on button "Scan again" at bounding box center [709, 620] width 116 height 44
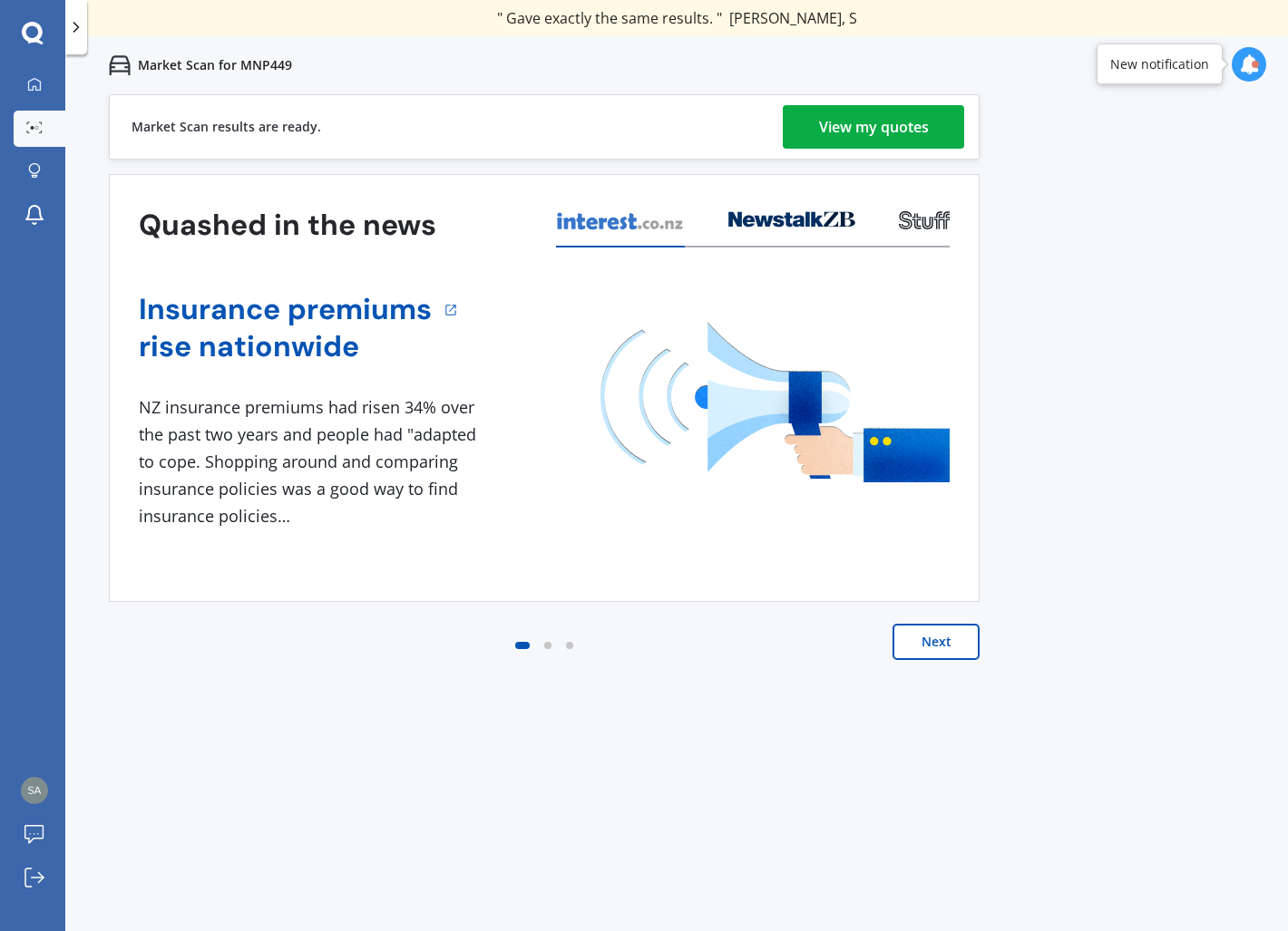
click at [883, 139] on div "View my quotes" at bounding box center [874, 127] width 109 height 44
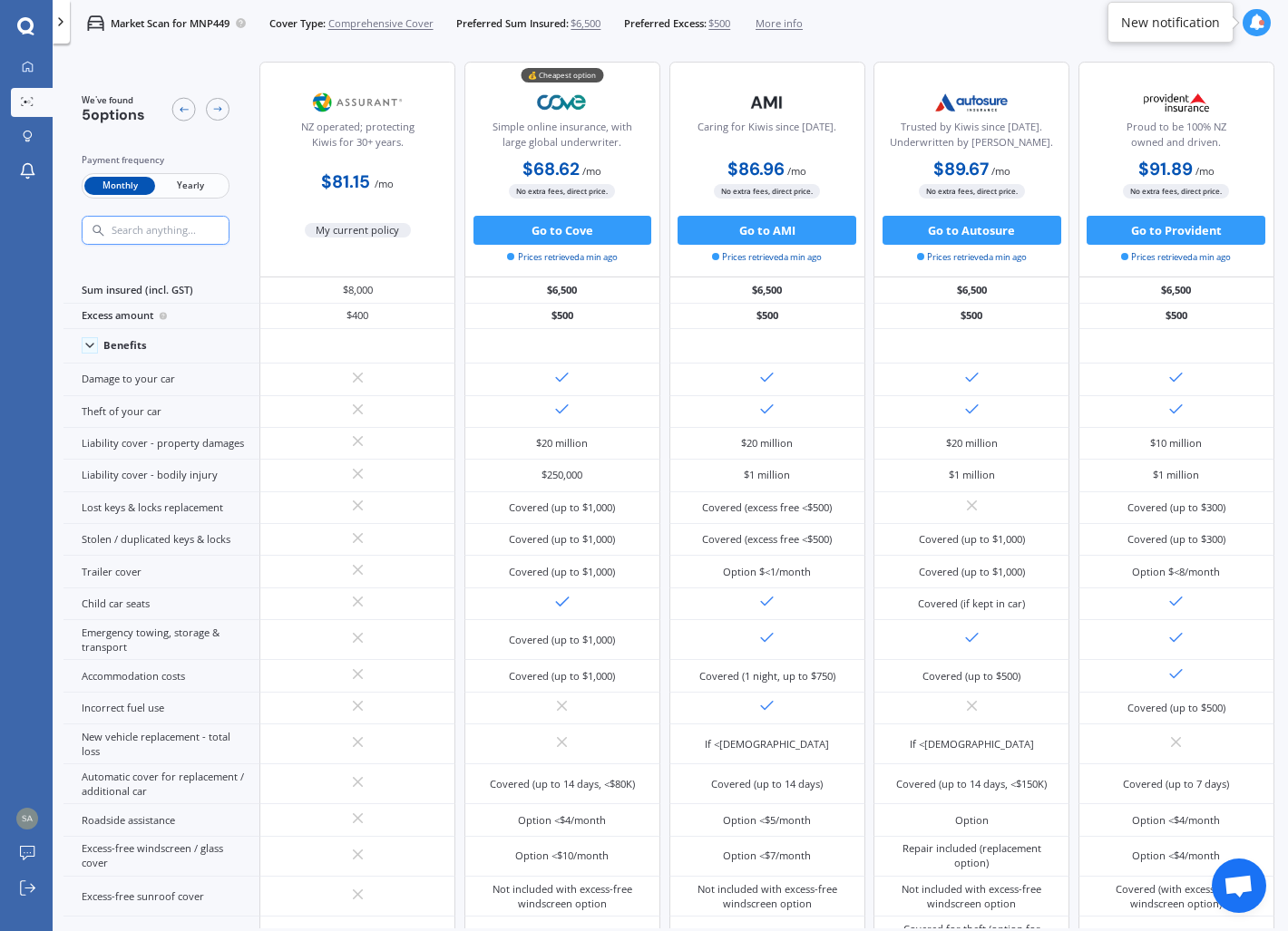
click at [192, 182] on span "Yearly" at bounding box center [190, 186] width 70 height 19
click at [140, 180] on span "Monthly" at bounding box center [120, 186] width 70 height 19
click at [203, 185] on span "Yearly" at bounding box center [190, 186] width 70 height 19
click at [126, 183] on span "Monthly" at bounding box center [120, 186] width 70 height 19
click at [198, 183] on span "Yearly" at bounding box center [190, 186] width 70 height 19
